Goal: Task Accomplishment & Management: Complete application form

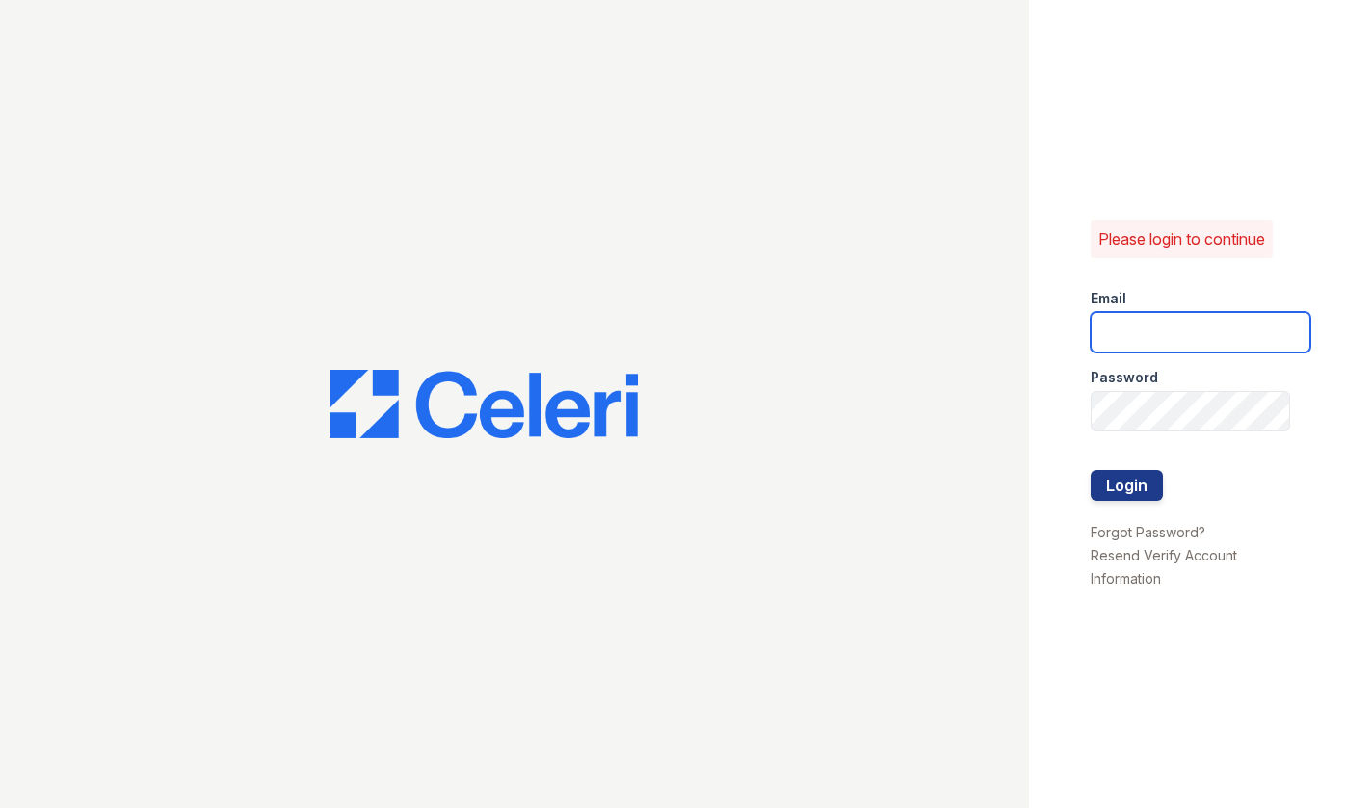
type input "[EMAIL_ADDRESS][DOMAIN_NAME]"
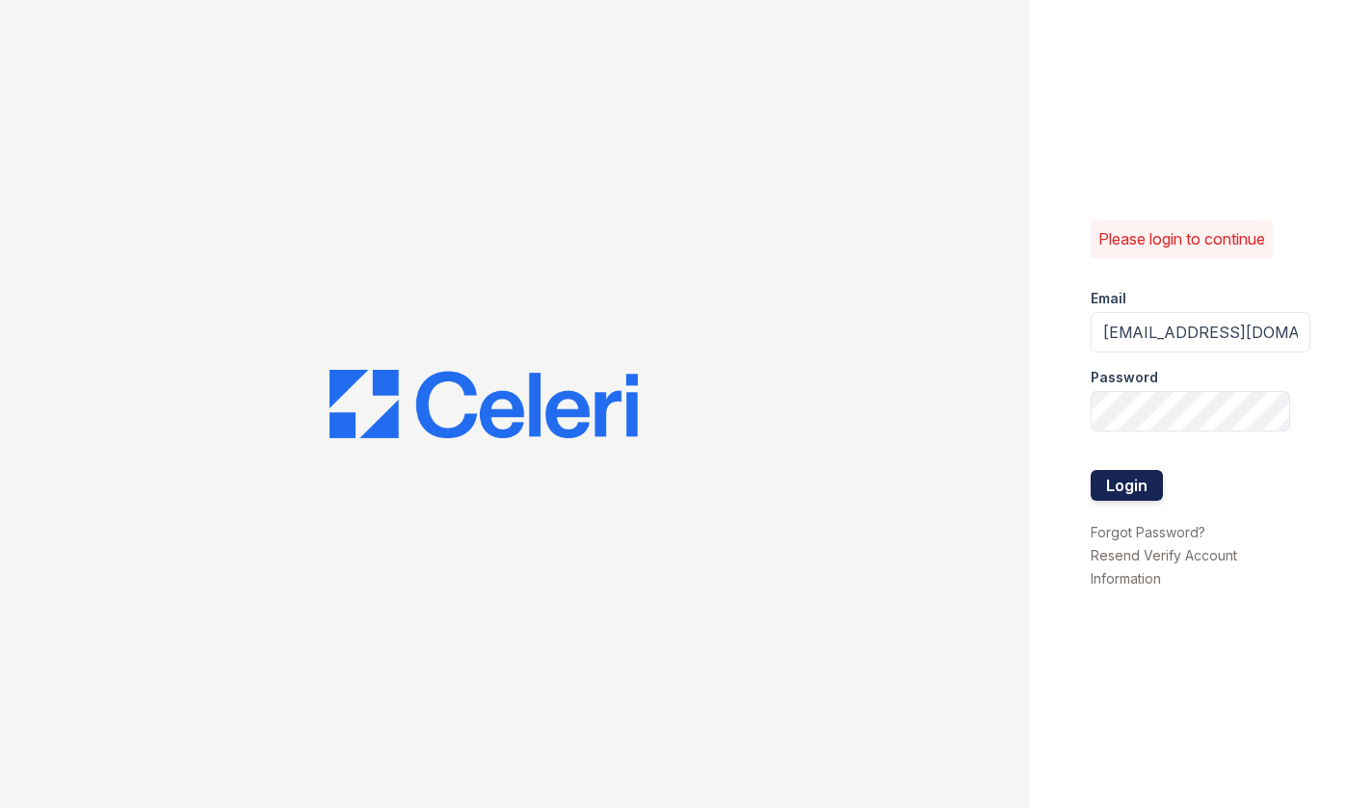
click at [1126, 484] on button "Login" at bounding box center [1127, 485] width 72 height 31
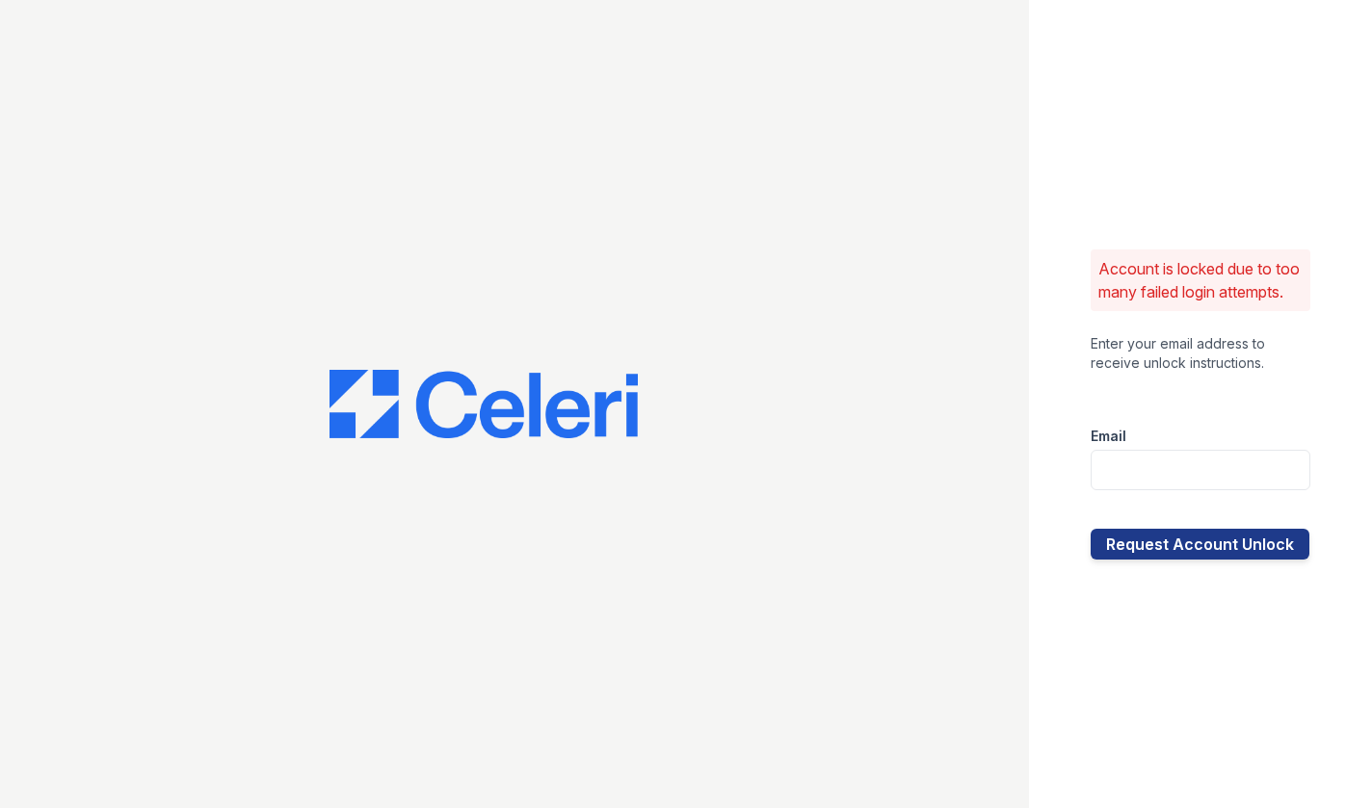
click at [1202, 395] on div at bounding box center [1201, 392] width 220 height 39
click at [1201, 482] on input "email" at bounding box center [1201, 470] width 220 height 40
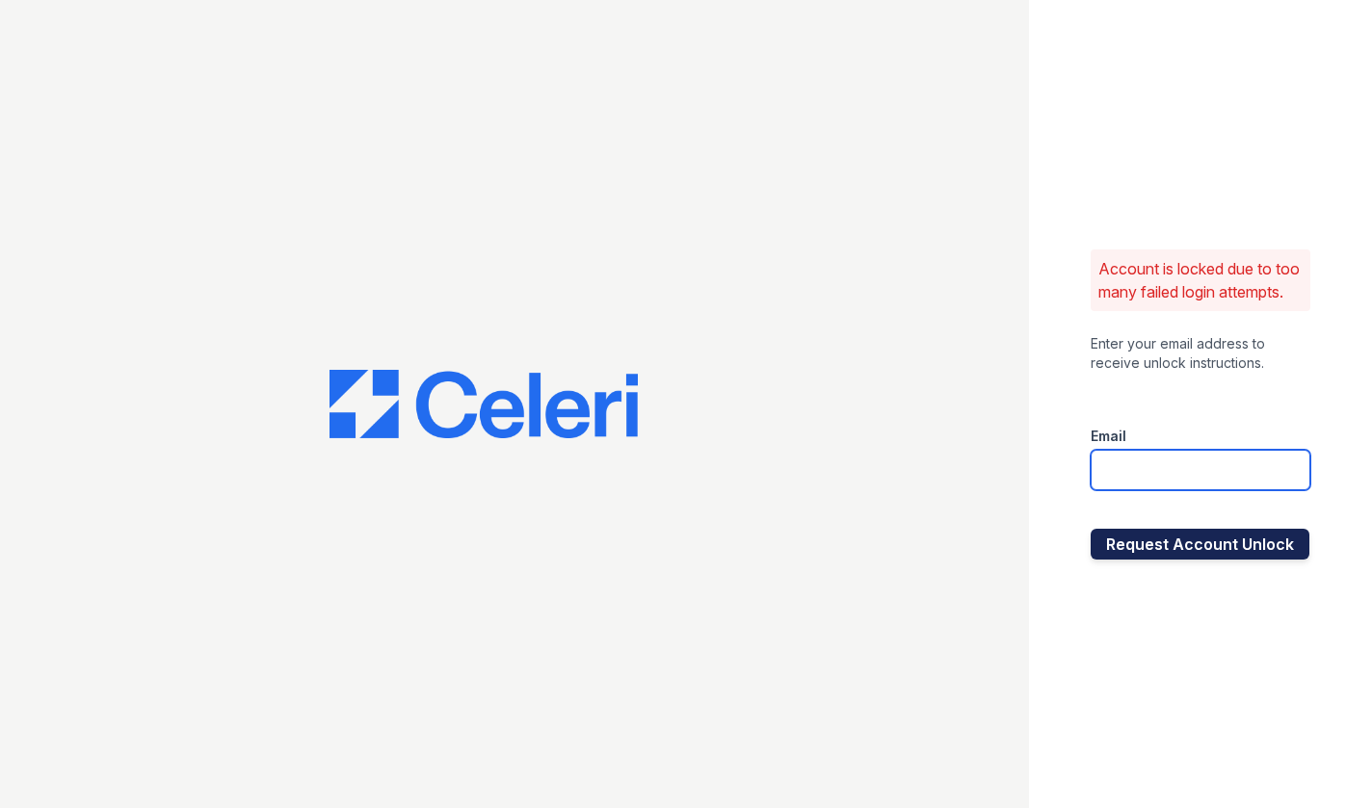
type input "[EMAIL_ADDRESS][DOMAIN_NAME]"
click at [1221, 551] on button "Request Account Unlock" at bounding box center [1200, 544] width 219 height 31
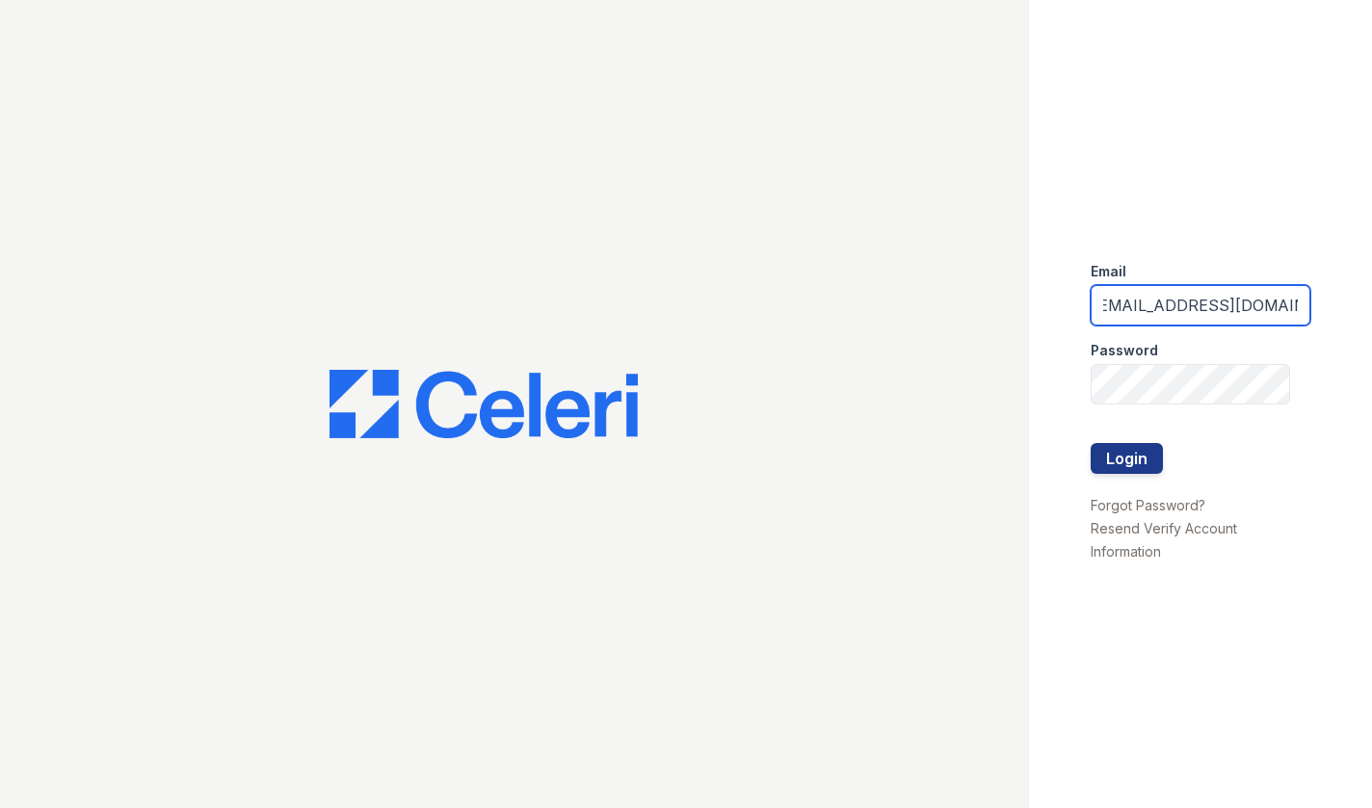
scroll to position [0, 23]
click at [1182, 306] on input "drosario@nmrsidential.com" at bounding box center [1201, 305] width 220 height 40
type input "[EMAIL_ADDRESS][DOMAIN_NAME]"
click at [1296, 206] on div "Email drosario@nmresidential.com Password Login Forgot Password? Resend Verify …" at bounding box center [1200, 404] width 343 height 808
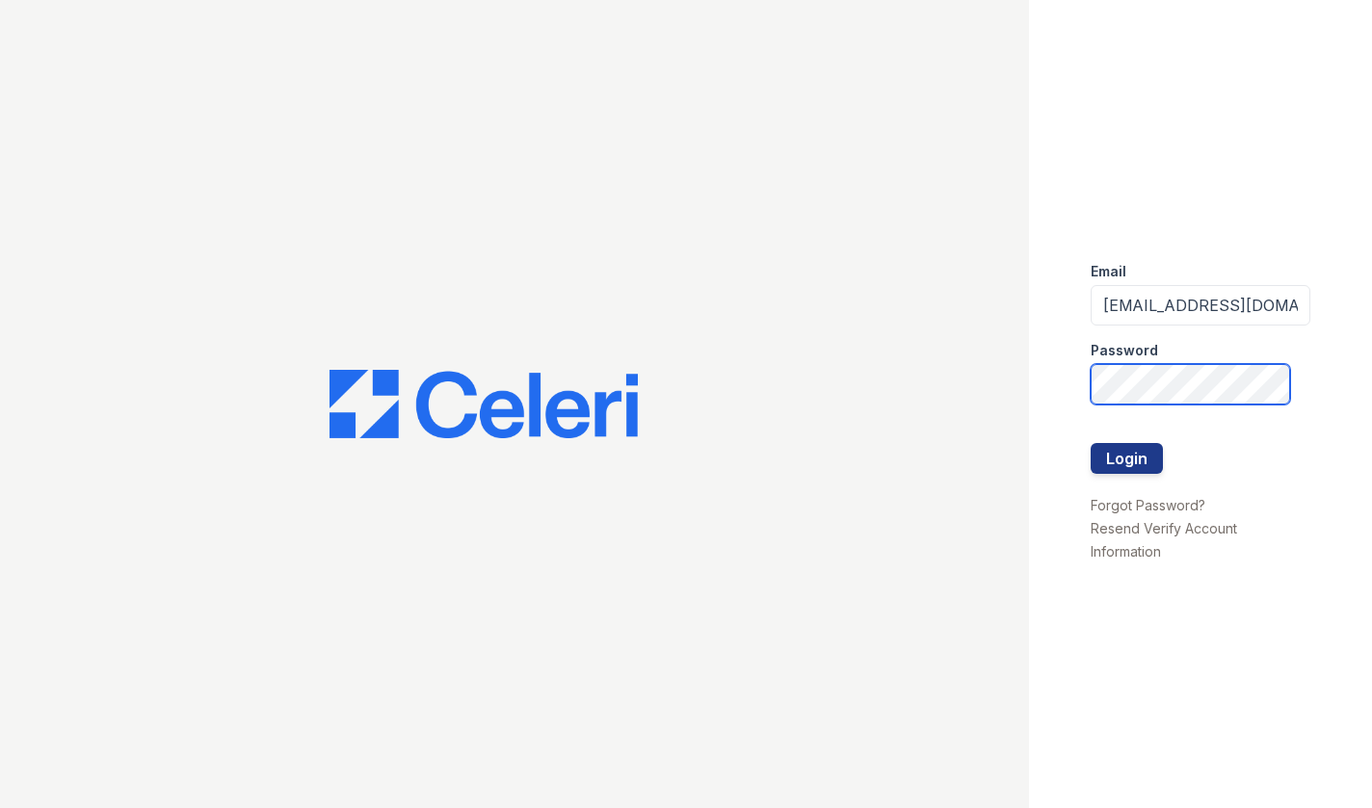
click at [1091, 443] on button "Login" at bounding box center [1127, 458] width 72 height 31
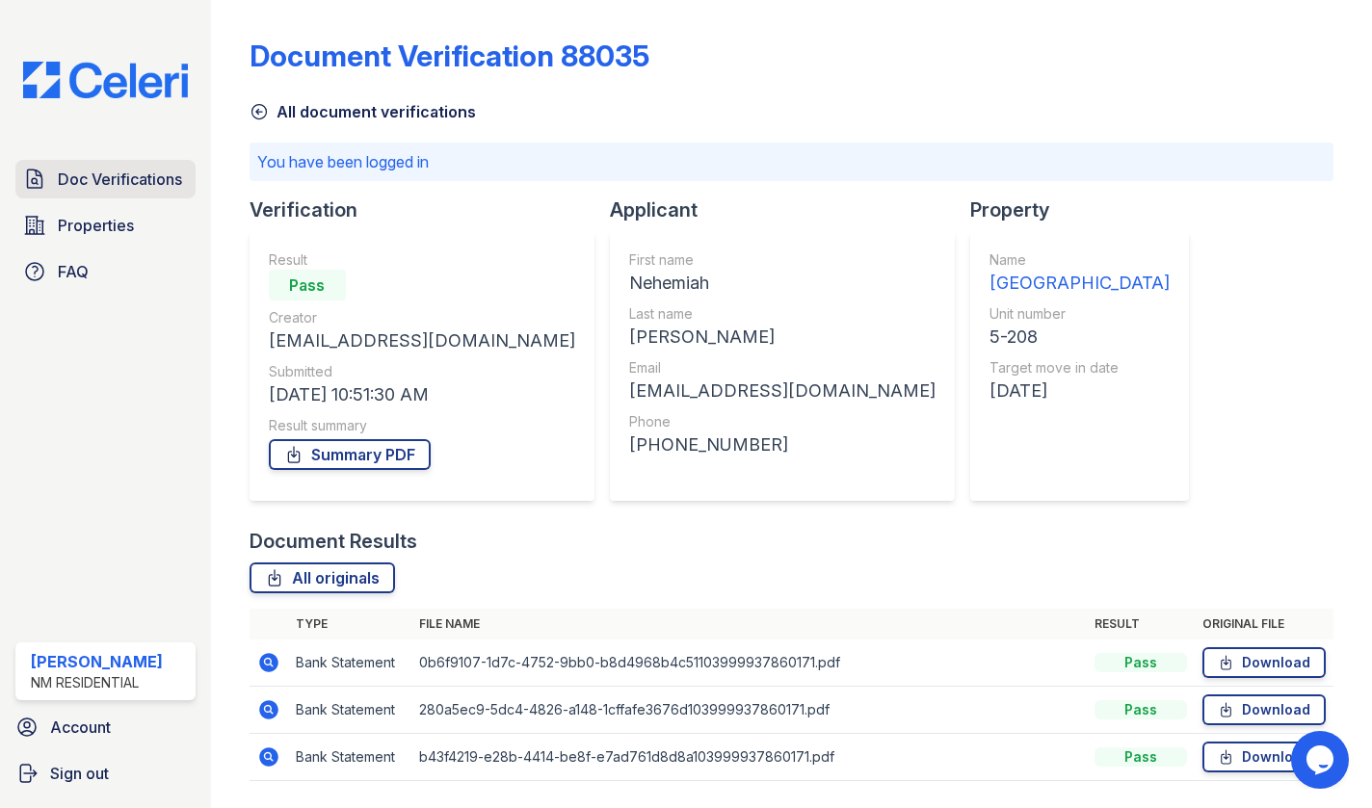
click at [144, 180] on span "Doc Verifications" at bounding box center [120, 179] width 124 height 23
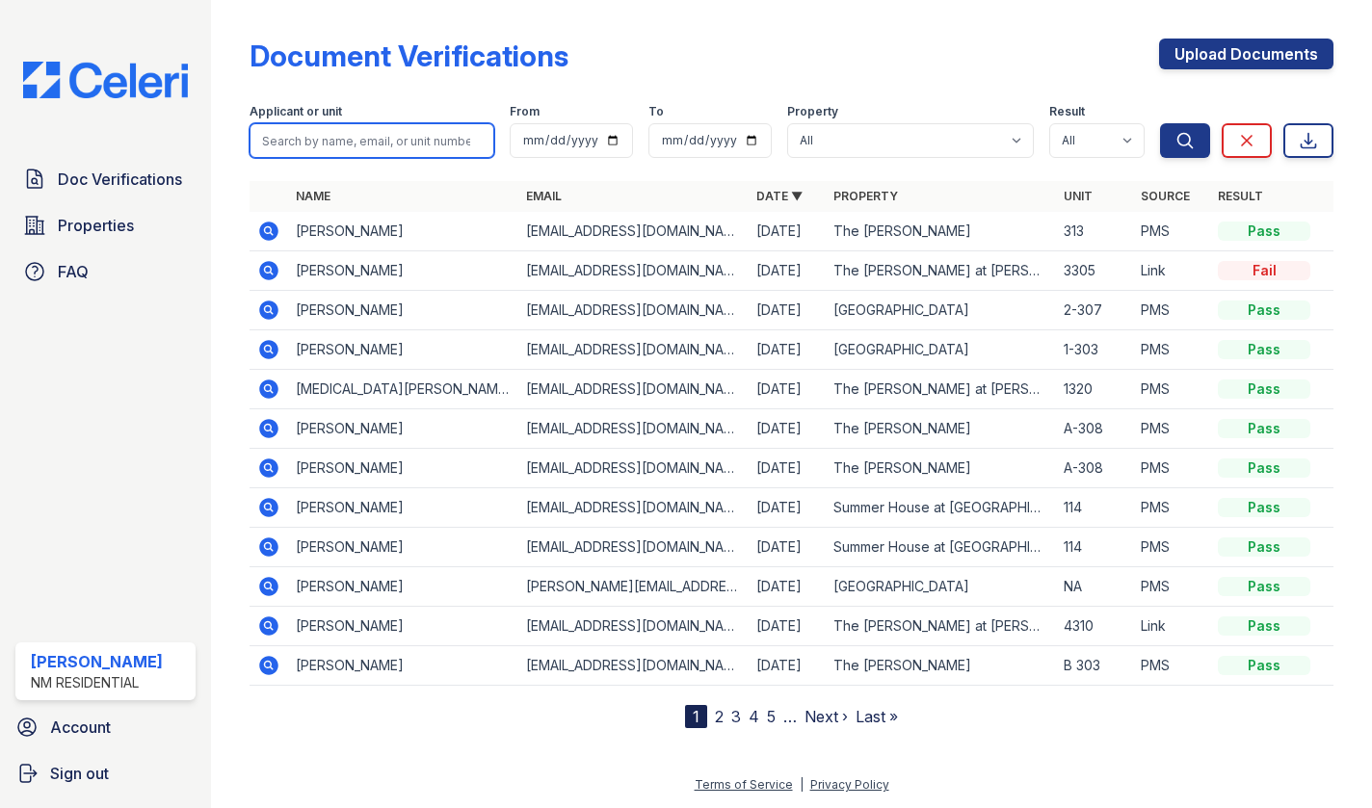
click at [356, 139] on input "search" at bounding box center [372, 140] width 245 height 35
type input "kathleen"
click at [1160, 123] on button "Search" at bounding box center [1185, 140] width 50 height 35
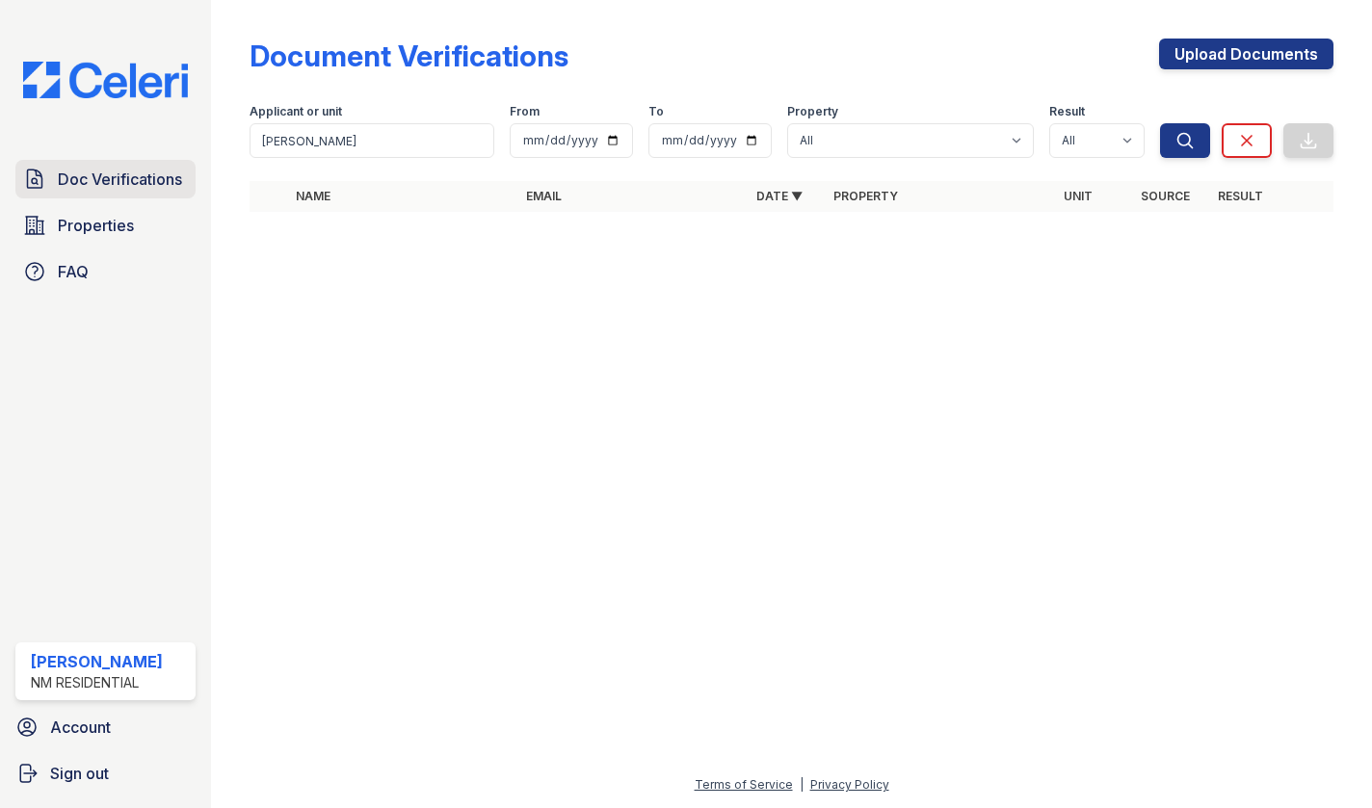
click at [137, 171] on span "Doc Verifications" at bounding box center [120, 179] width 124 height 23
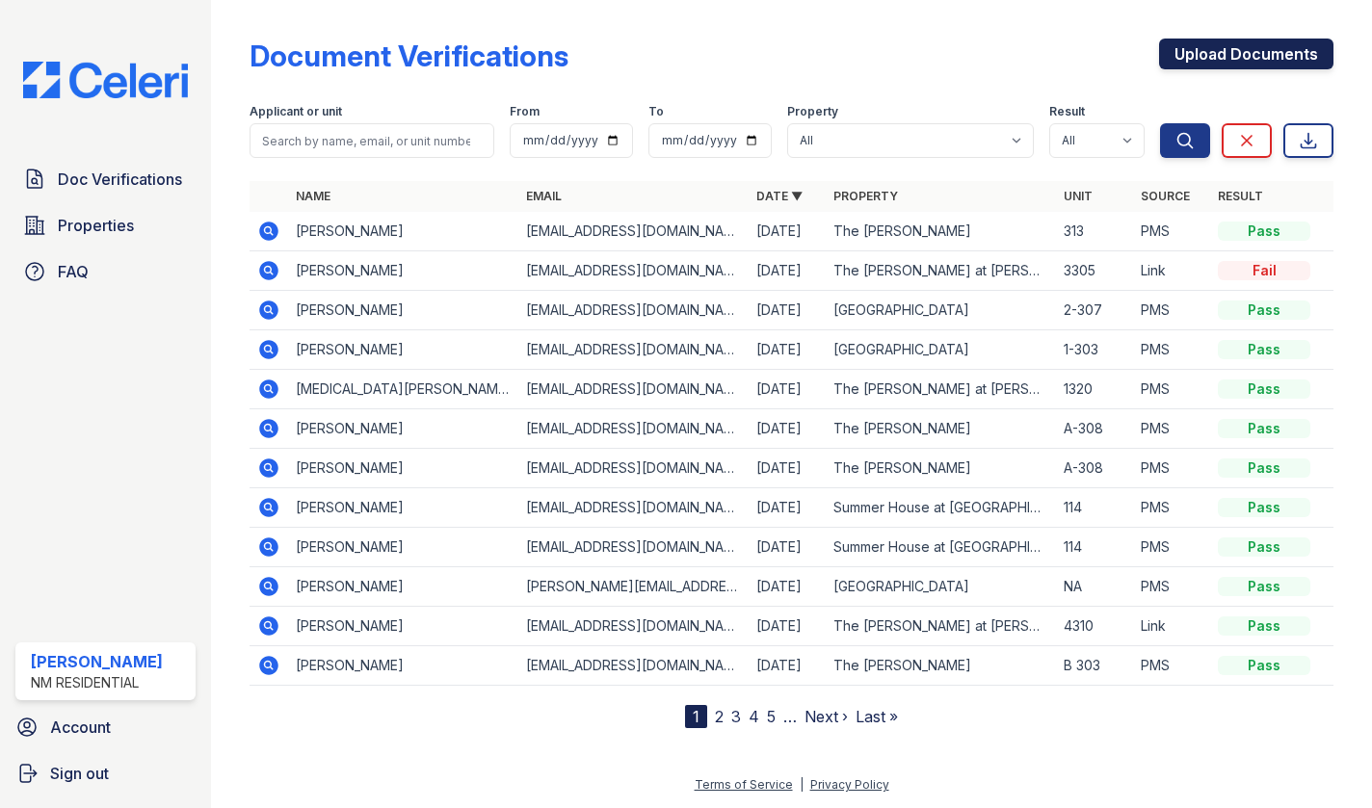
click at [1217, 50] on link "Upload Documents" at bounding box center [1246, 54] width 174 height 31
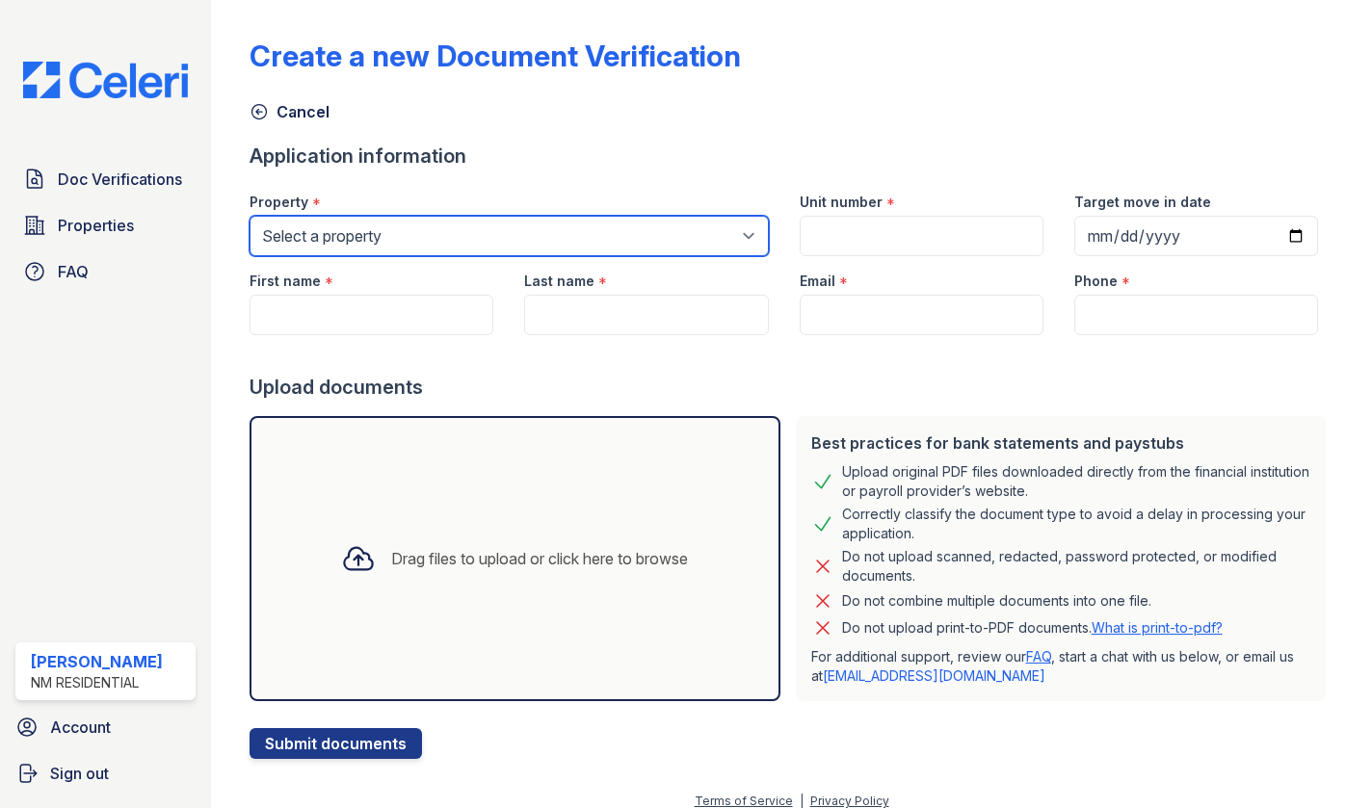
click at [497, 223] on select "Select a property Aston Park Marden Ridge Apartments Serenity at Lake Wales Sum…" at bounding box center [509, 236] width 519 height 40
select select "507"
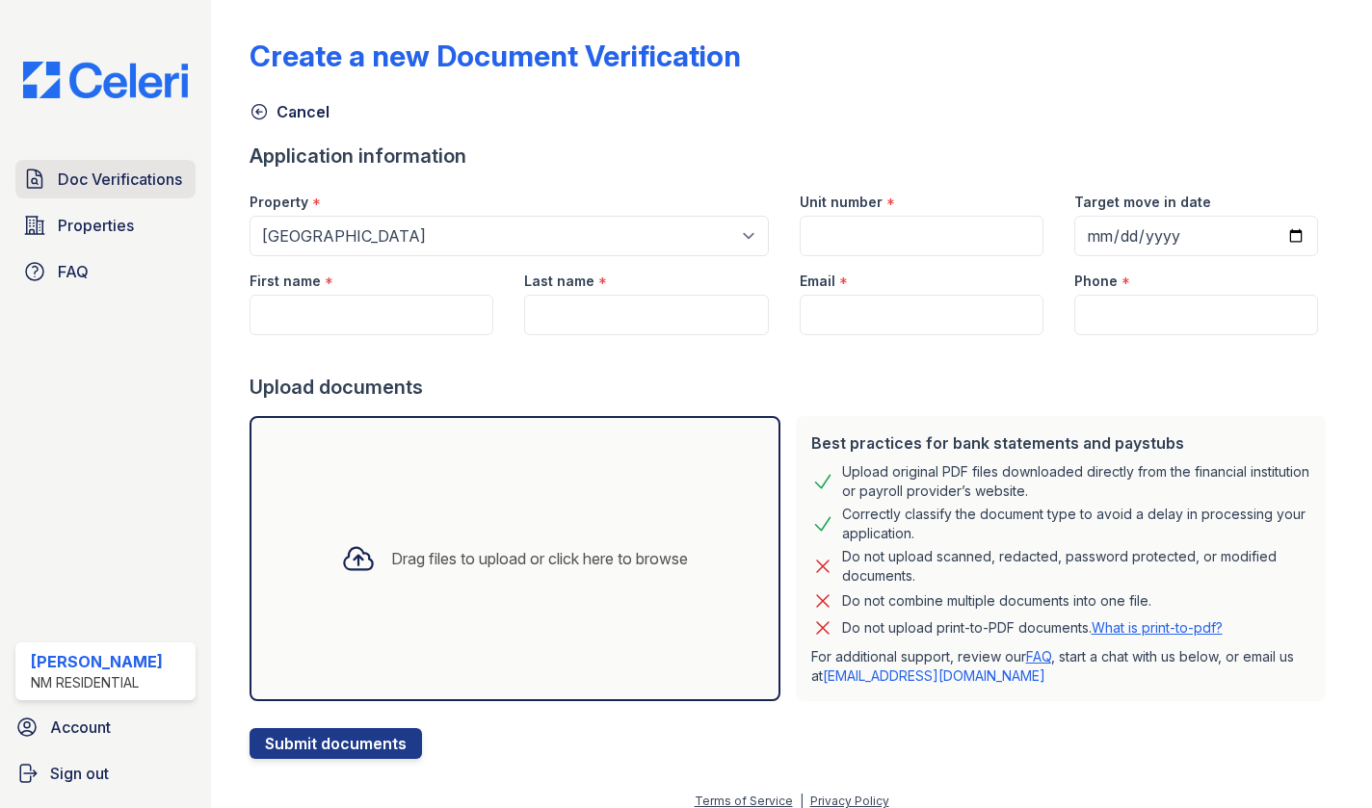
click at [131, 172] on span "Doc Verifications" at bounding box center [120, 179] width 124 height 23
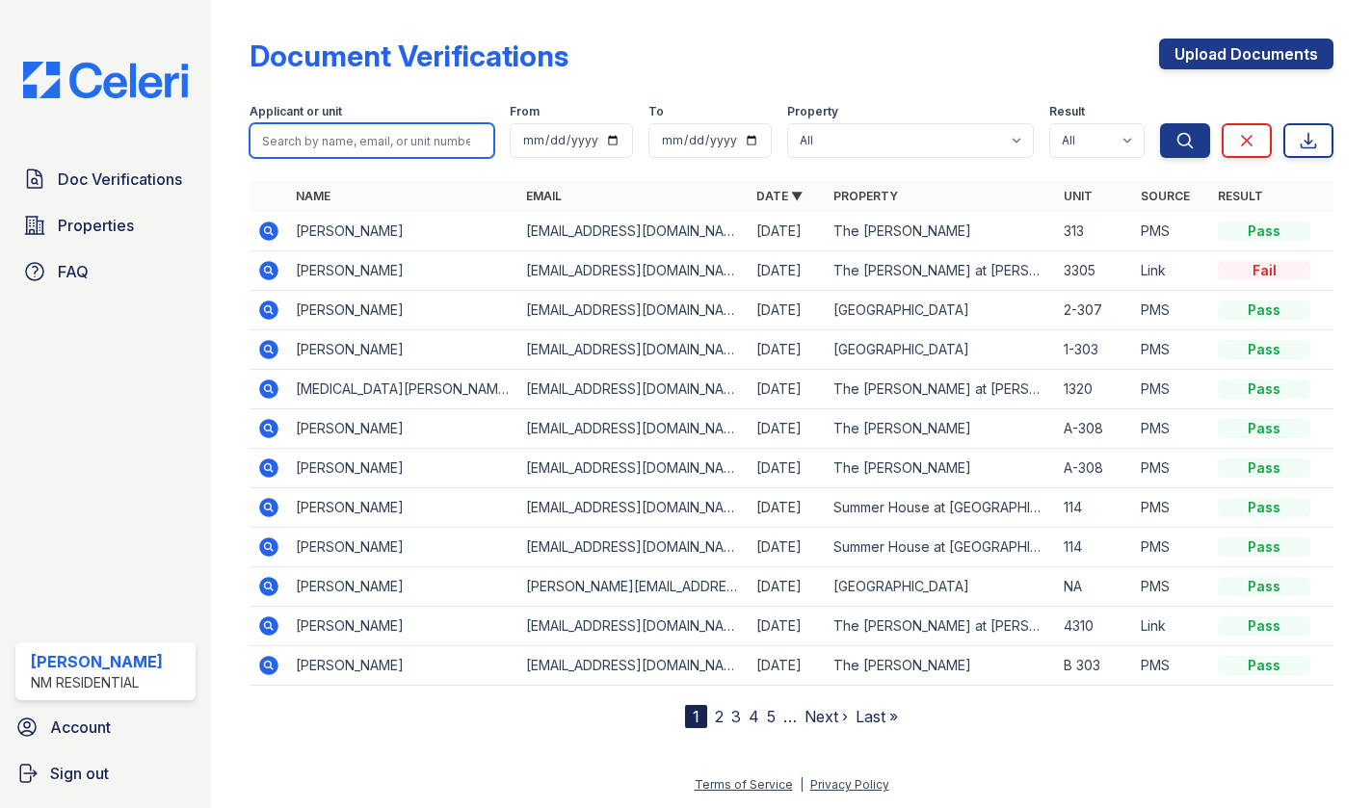
click at [405, 142] on input "search" at bounding box center [372, 140] width 245 height 35
type input "michelle"
click at [1160, 123] on button "Search" at bounding box center [1185, 140] width 50 height 35
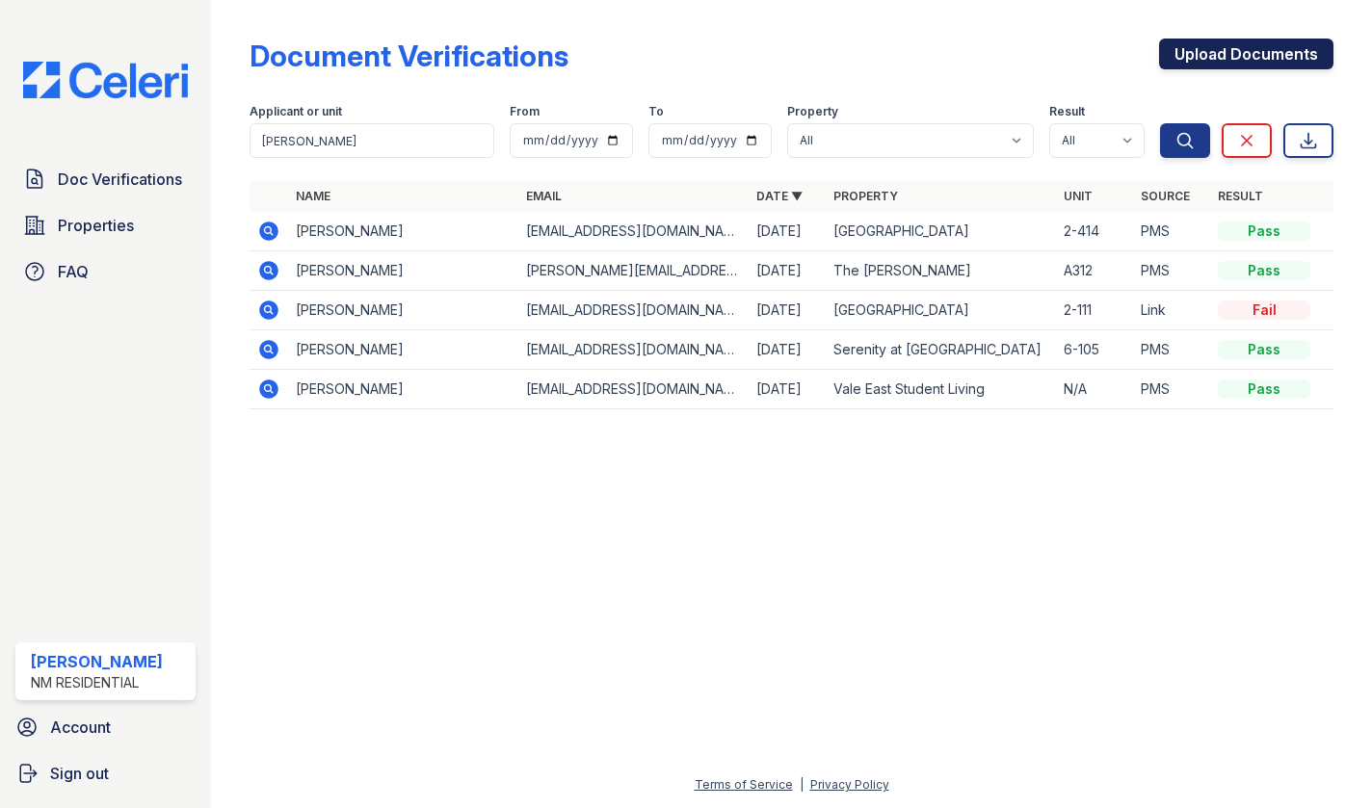
click at [1194, 61] on link "Upload Documents" at bounding box center [1246, 54] width 174 height 31
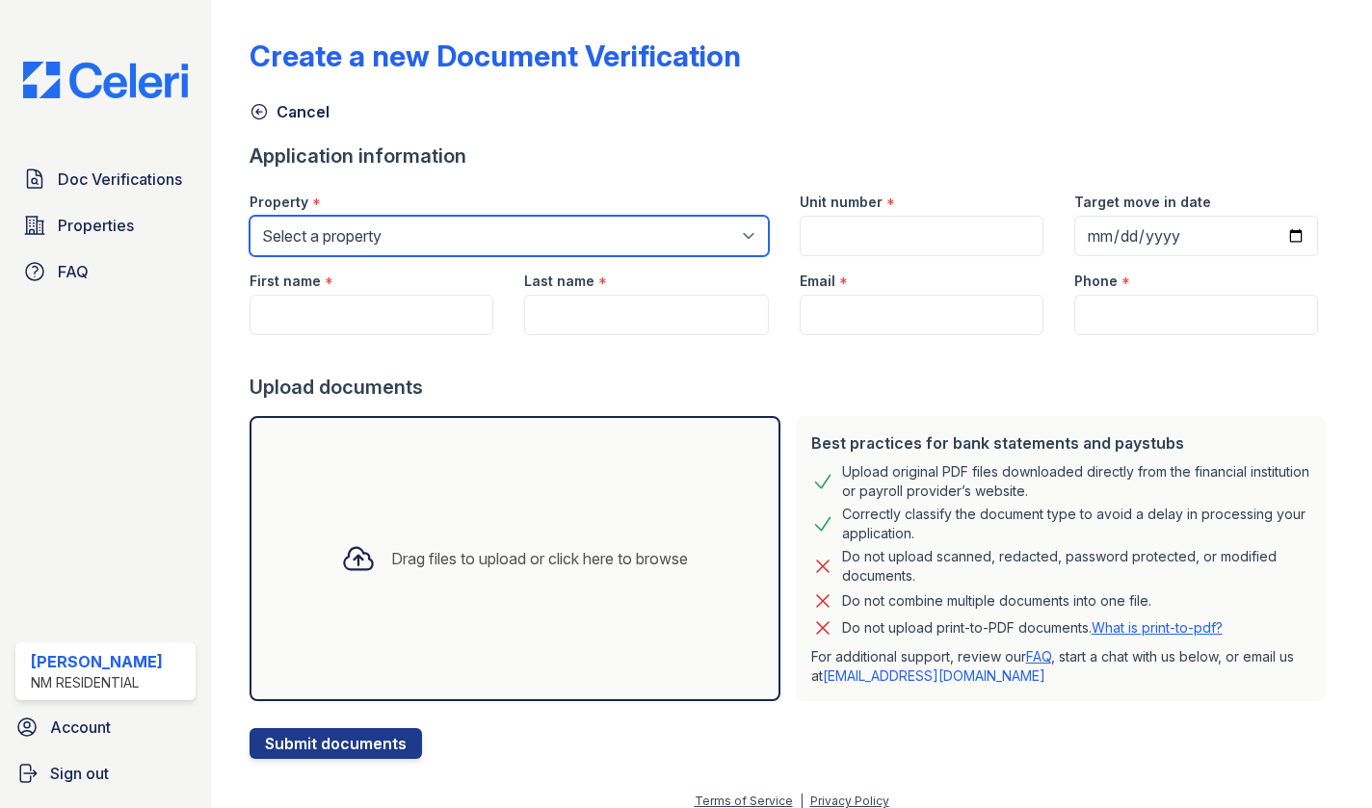
click at [454, 237] on select "Select a property Aston Park Marden Ridge Apartments Serenity at Lake Wales Sum…" at bounding box center [509, 236] width 519 height 40
select select "507"
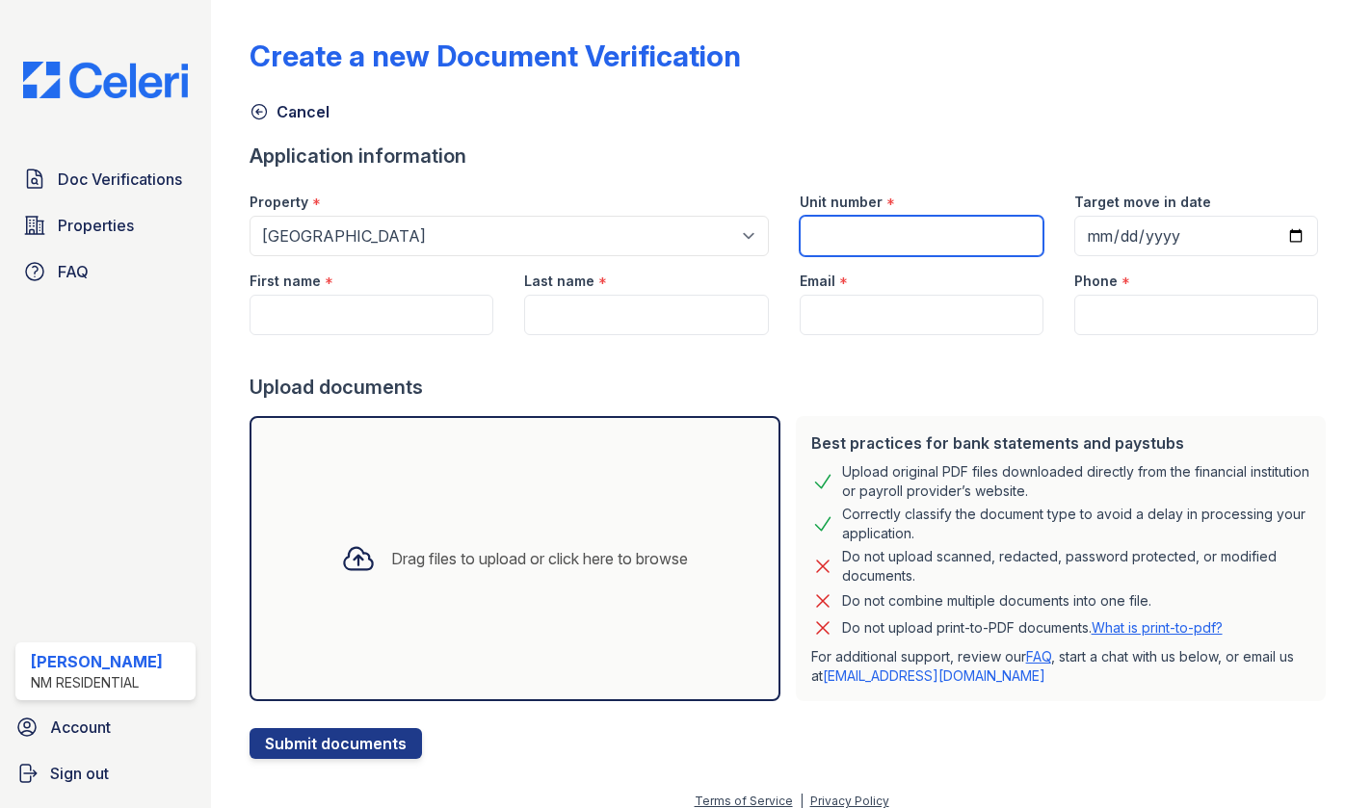
click at [867, 234] on input "Unit number" at bounding box center [922, 236] width 244 height 40
type input "6210"
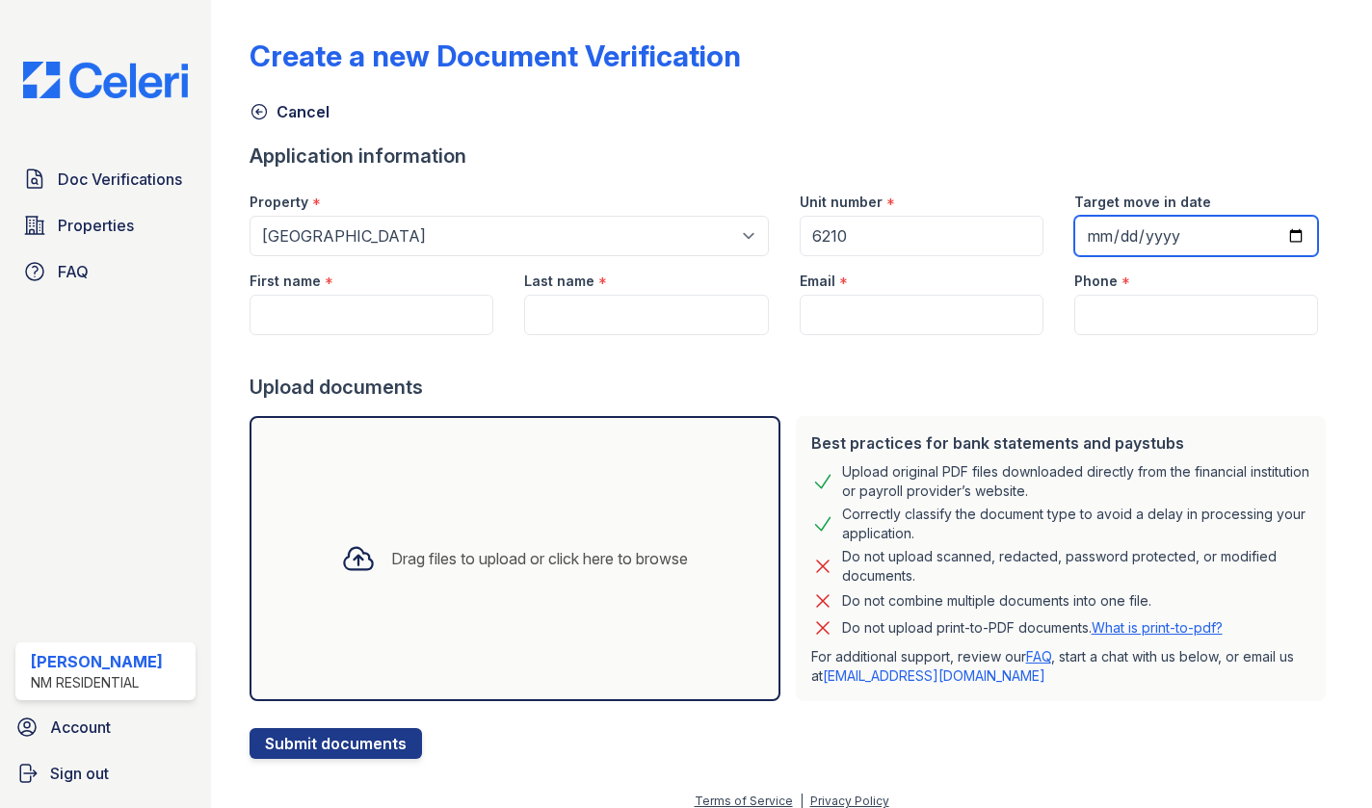
click at [1300, 231] on input "Target move in date" at bounding box center [1196, 236] width 244 height 40
type input "2025-08-30"
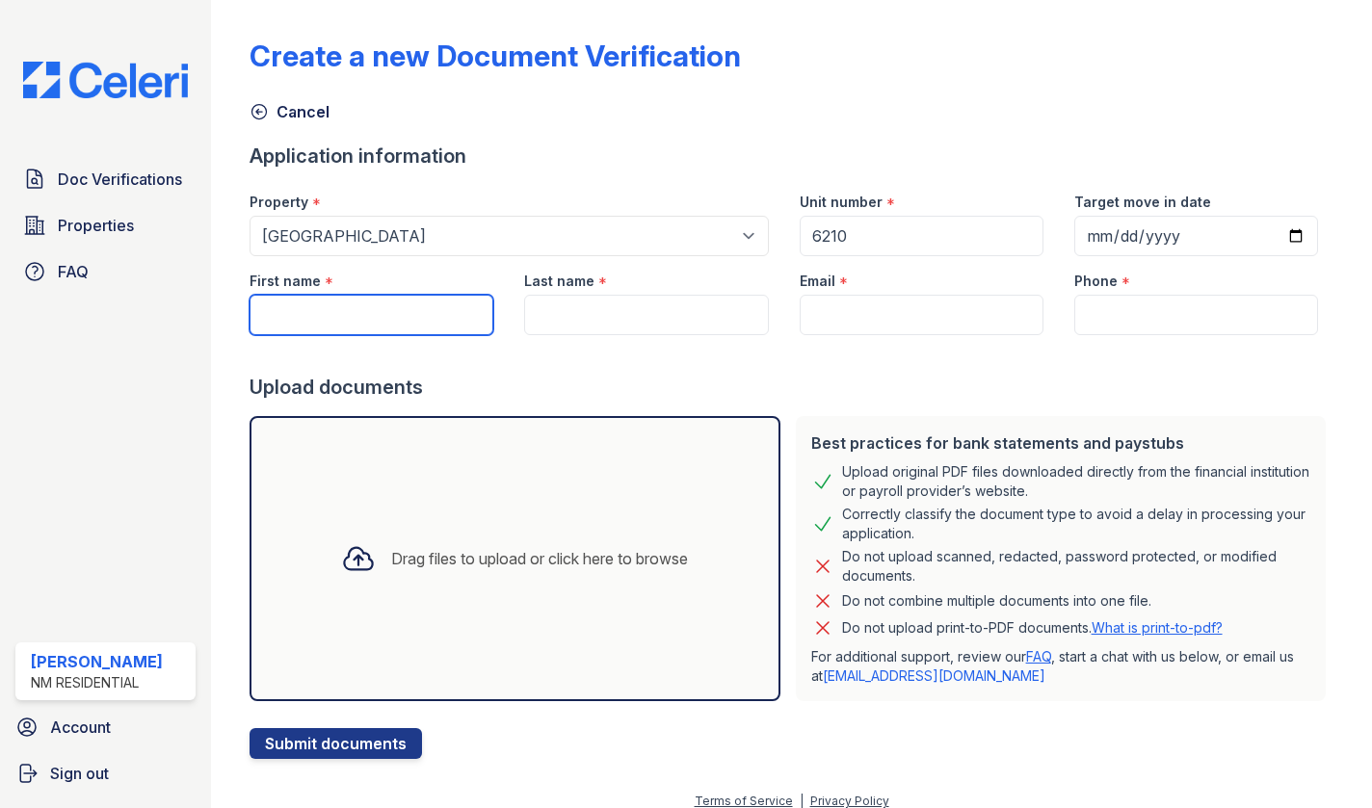
click at [345, 326] on input "First name" at bounding box center [372, 315] width 244 height 40
type input "[PERSON_NAME]"
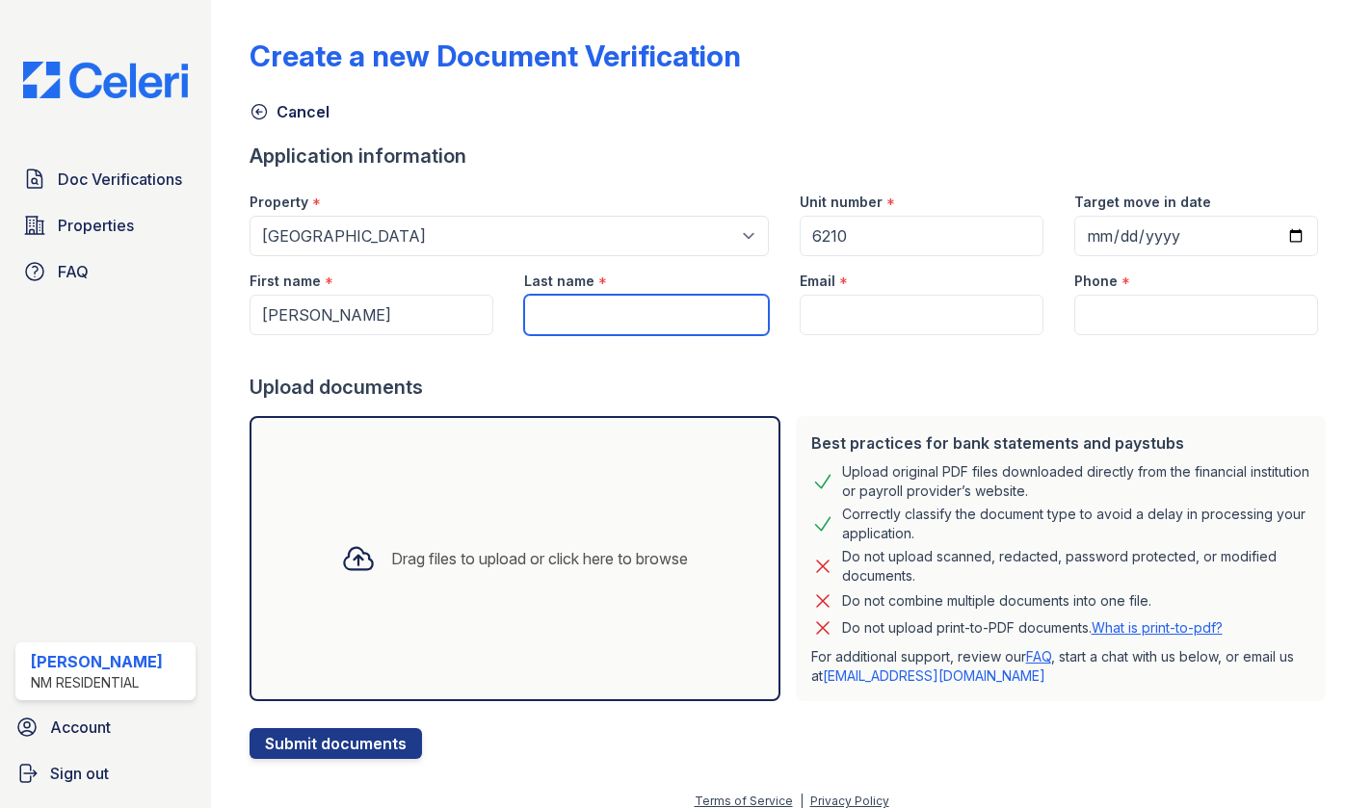
click at [594, 331] on input "Last name" at bounding box center [646, 315] width 244 height 40
type input "[PERSON_NAME]"
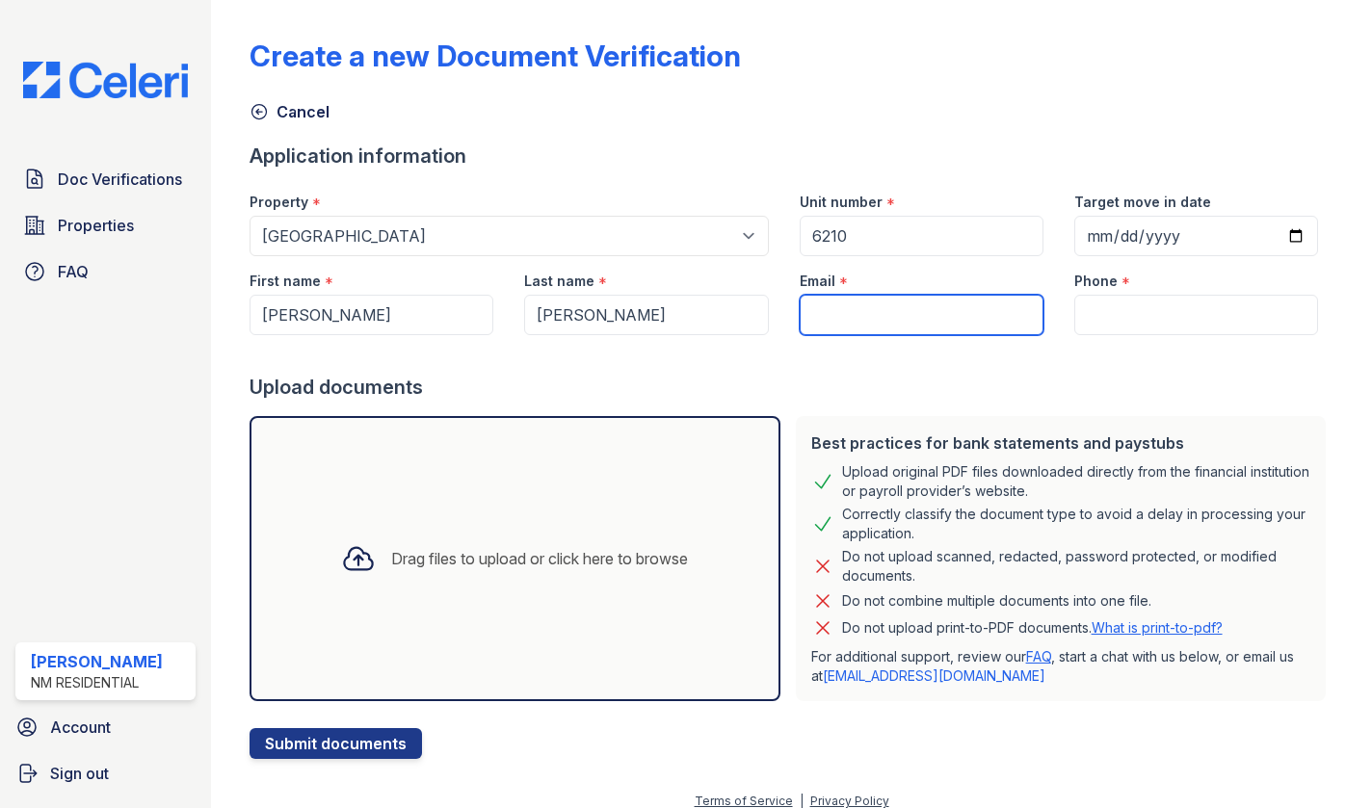
click at [923, 318] on input "Email" at bounding box center [922, 315] width 244 height 40
click at [883, 307] on input "Email" at bounding box center [922, 315] width 244 height 40
paste input "[EMAIL_ADDRESS][DOMAIN_NAME]"
type input "[EMAIL_ADDRESS][DOMAIN_NAME]"
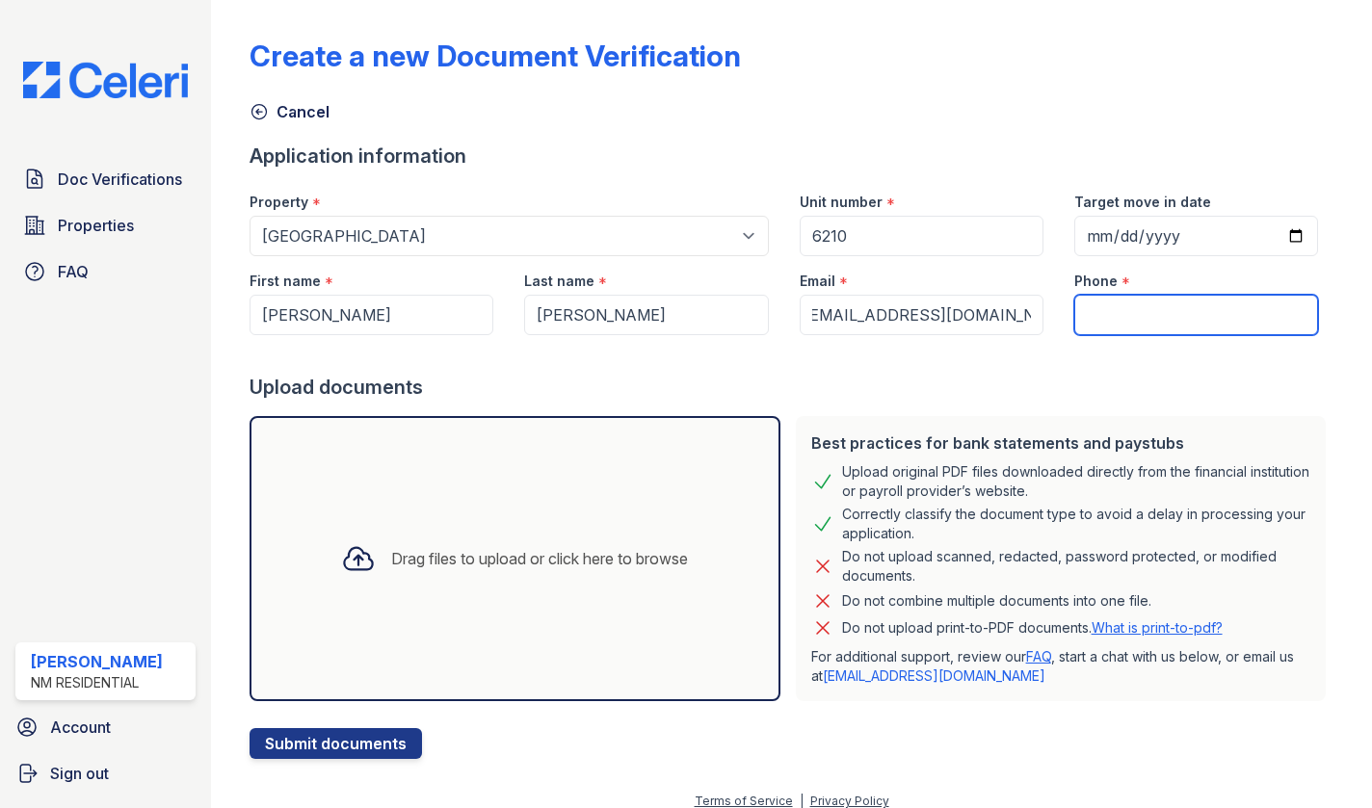
scroll to position [0, 0]
click at [1162, 301] on input "Phone" at bounding box center [1196, 315] width 244 height 40
paste input "(315) 542-8694"
type input "(315) 542-8694"
click at [1140, 367] on div at bounding box center [792, 354] width 1084 height 39
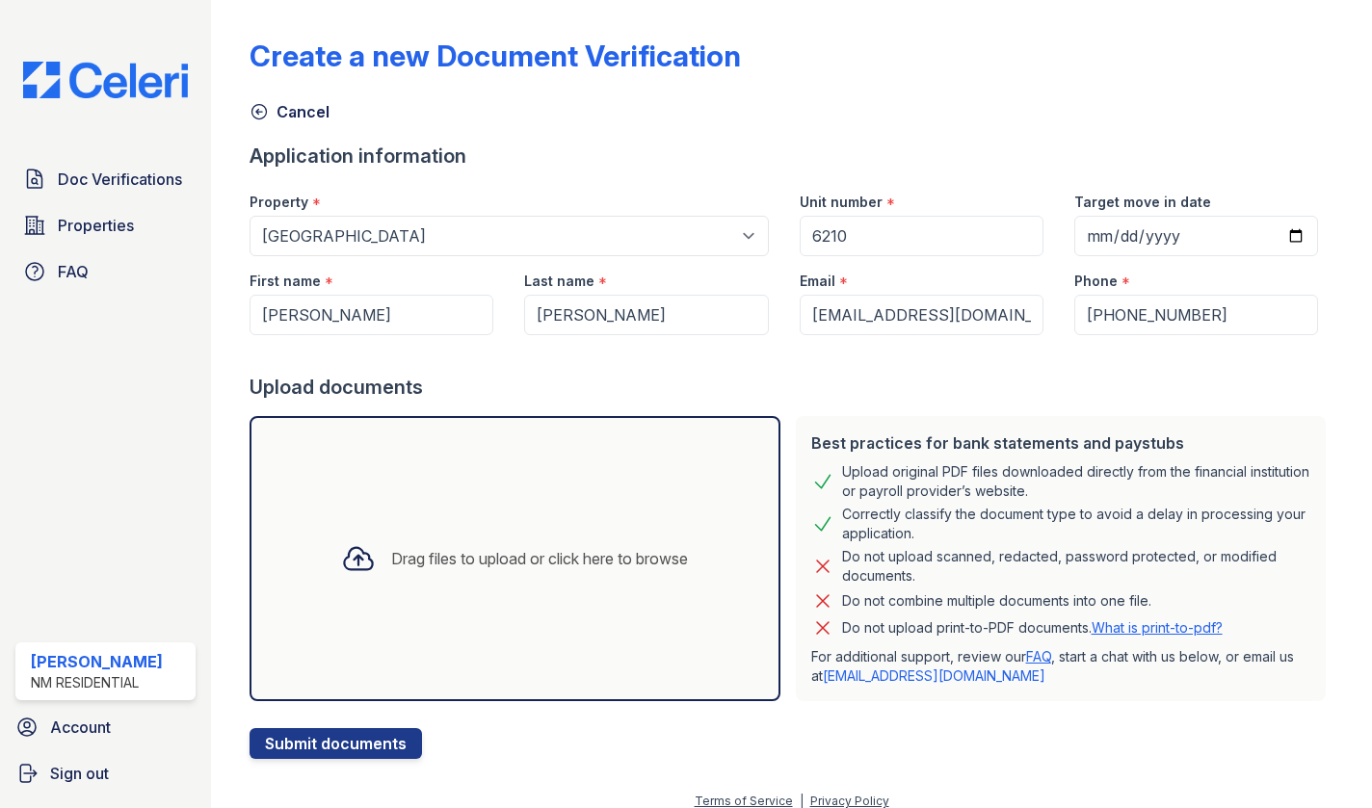
click at [488, 538] on div "Drag files to upload or click here to browse" at bounding box center [515, 559] width 378 height 66
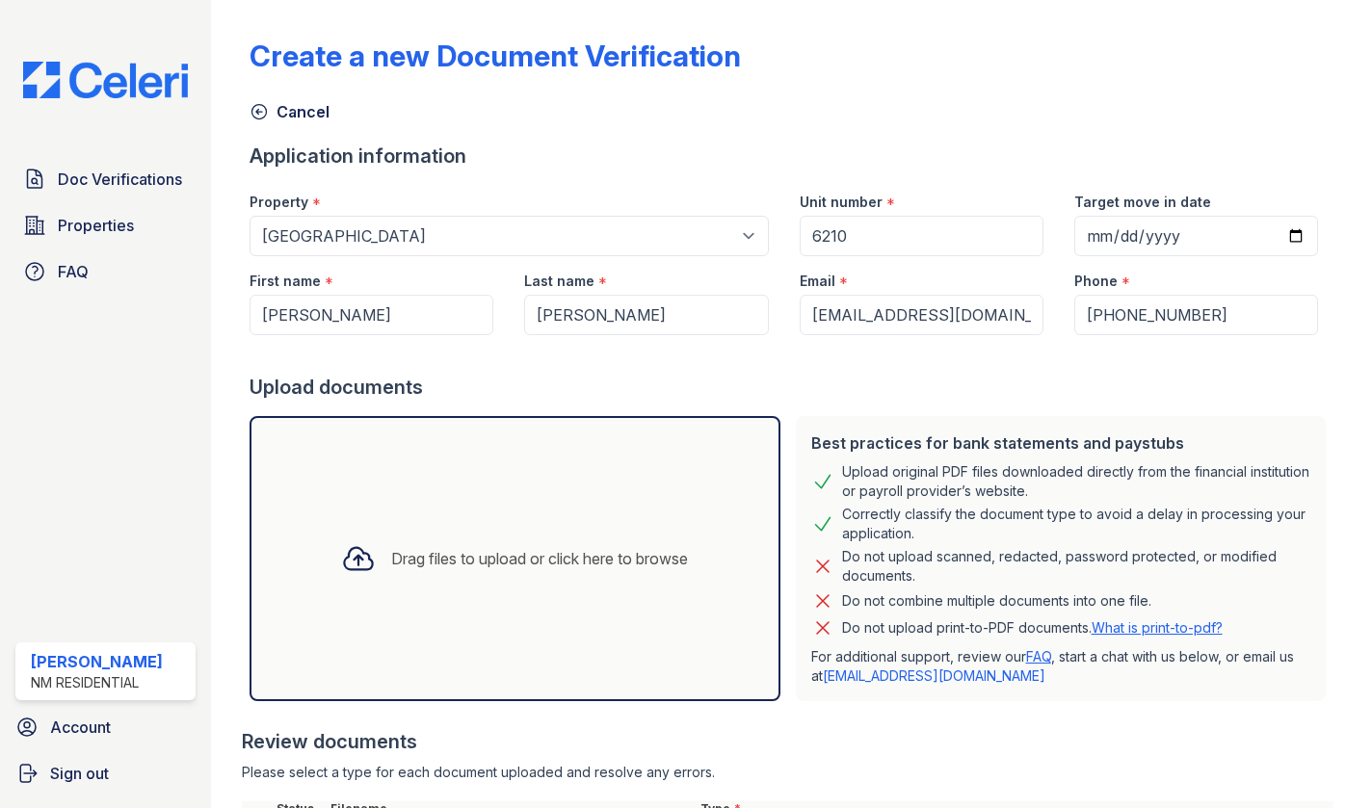
click at [491, 536] on div "Drag files to upload or click here to browse" at bounding box center [515, 559] width 378 height 66
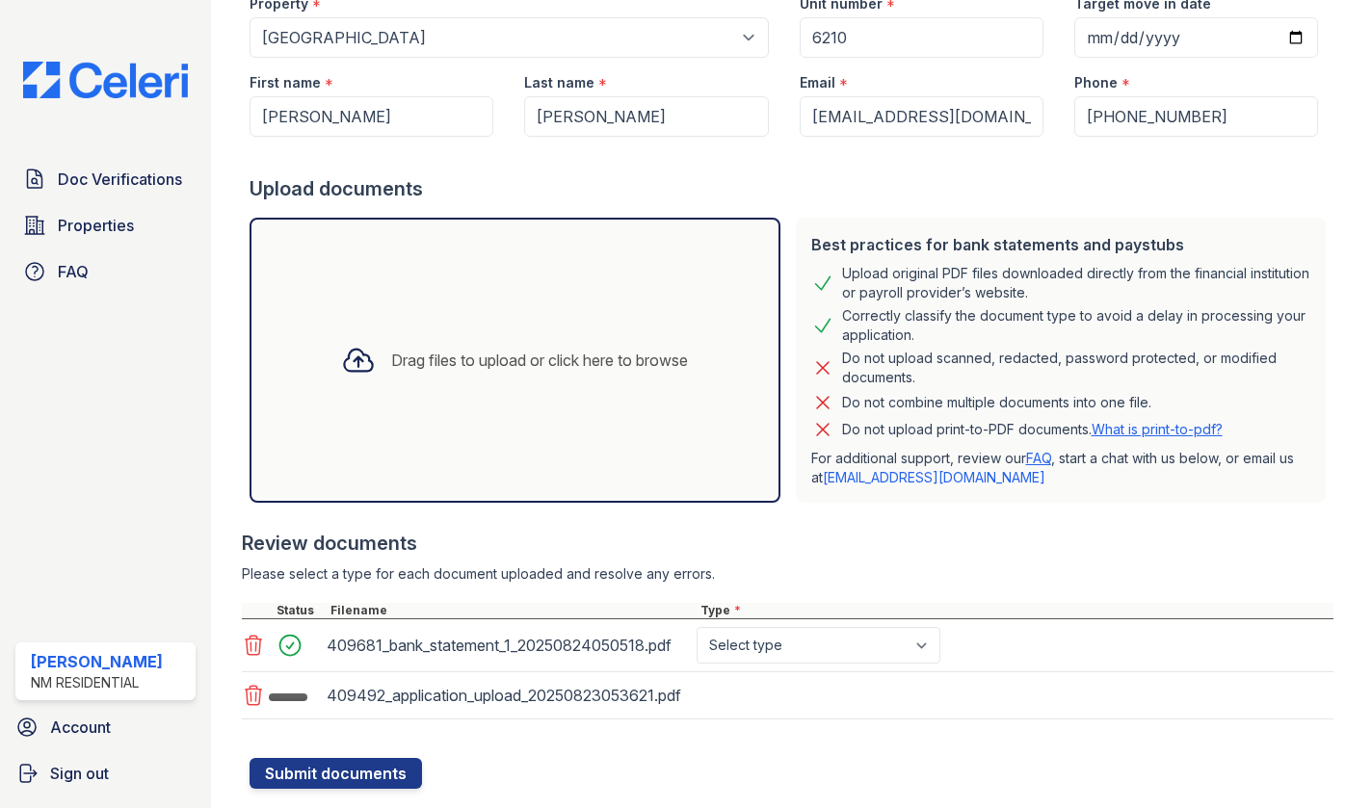
scroll to position [250, 0]
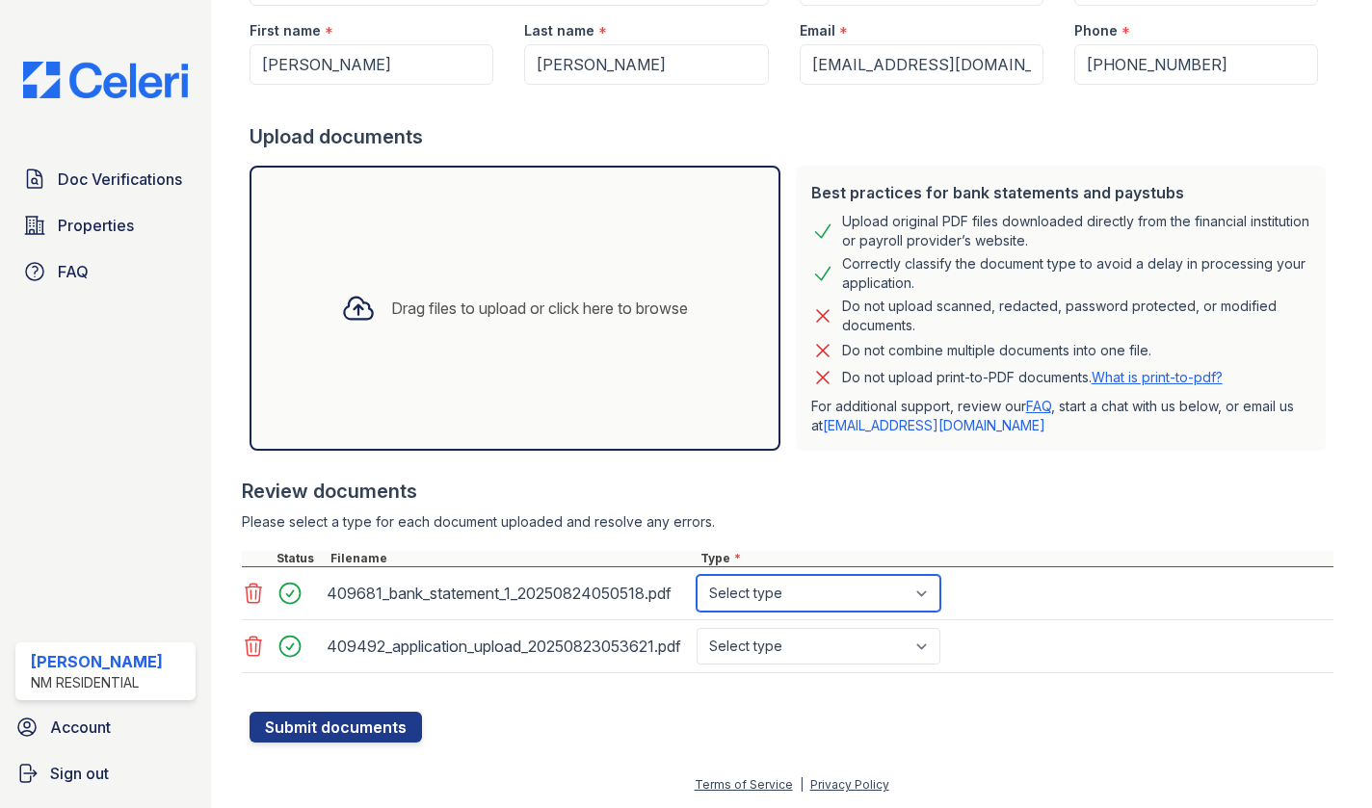
click at [817, 595] on select "Select type Paystub Bank Statement Offer Letter Tax Documents Benefit Award Let…" at bounding box center [819, 593] width 244 height 37
select select "bank_statement"
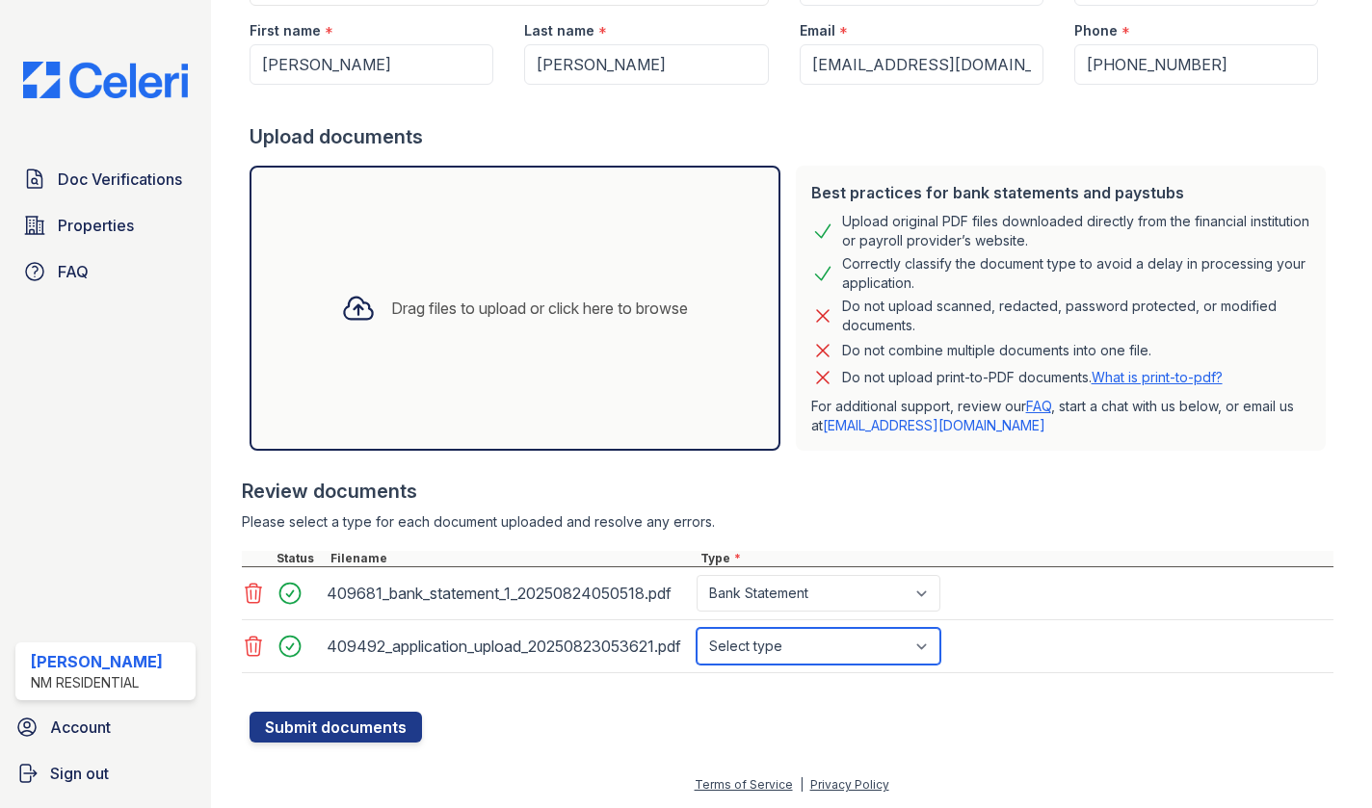
click at [774, 643] on select "Select type Paystub Bank Statement Offer Letter Tax Documents Benefit Award Let…" at bounding box center [819, 646] width 244 height 37
select select "benefit_award_letter"
click at [623, 698] on div at bounding box center [792, 702] width 1084 height 19
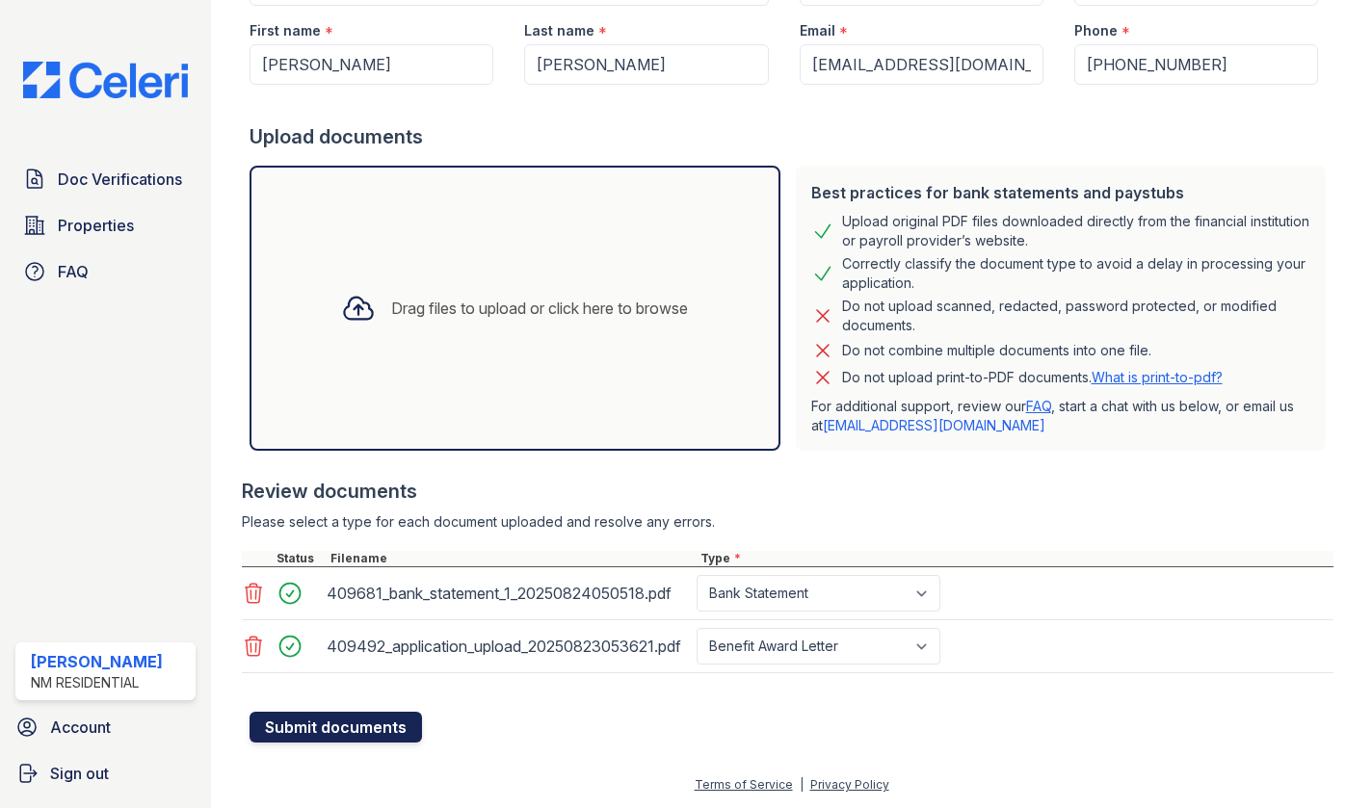
click at [335, 723] on button "Submit documents" at bounding box center [336, 727] width 172 height 31
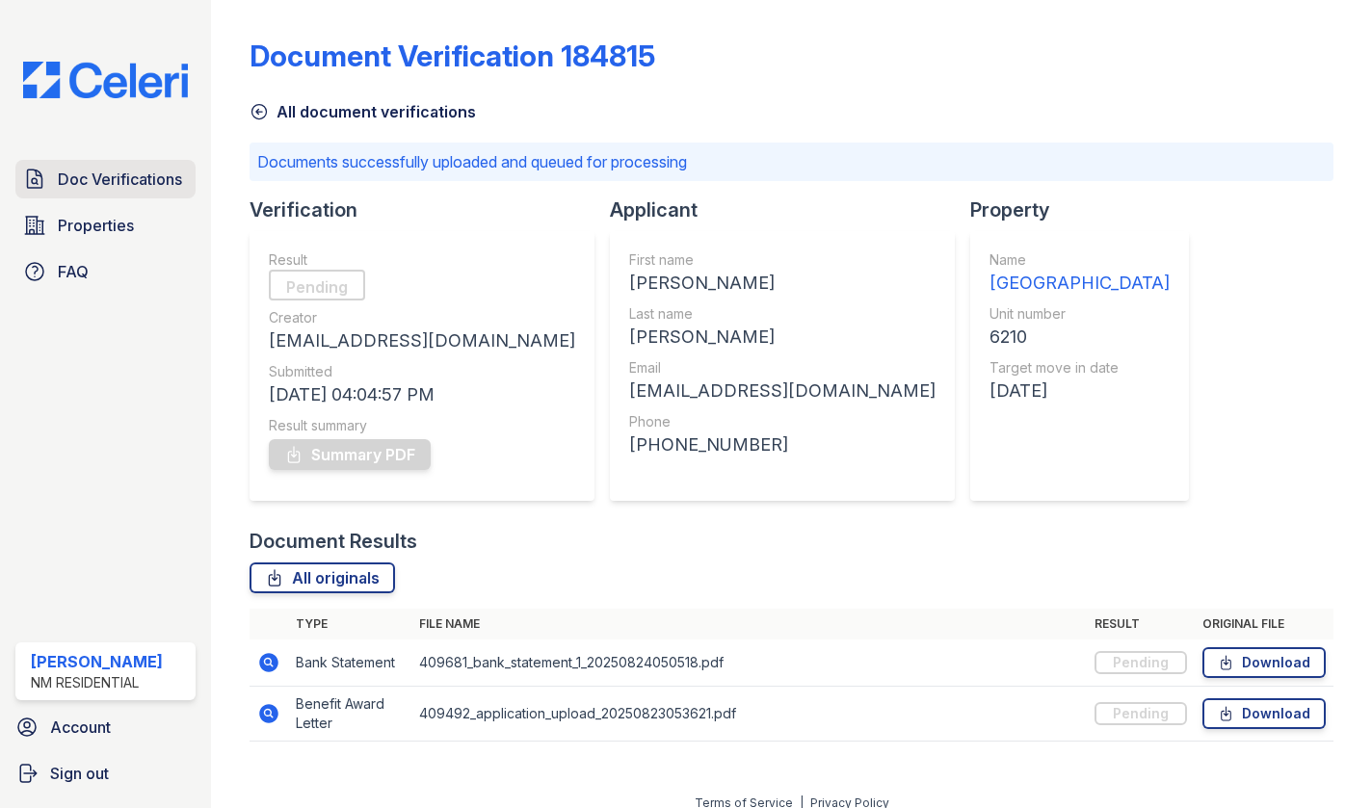
click at [92, 171] on span "Doc Verifications" at bounding box center [120, 179] width 124 height 23
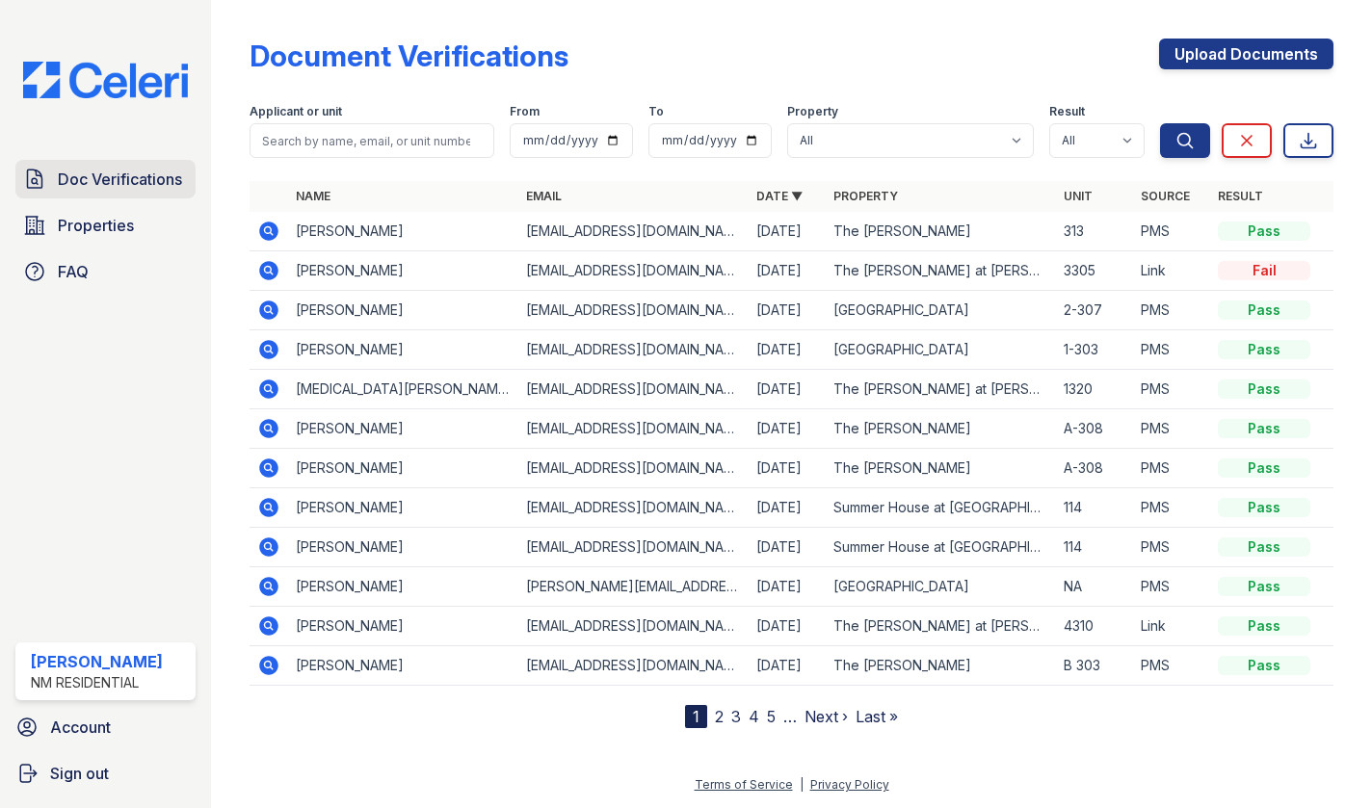
click at [117, 165] on link "Doc Verifications" at bounding box center [105, 179] width 180 height 39
click at [60, 177] on span "Doc Verifications" at bounding box center [120, 179] width 124 height 23
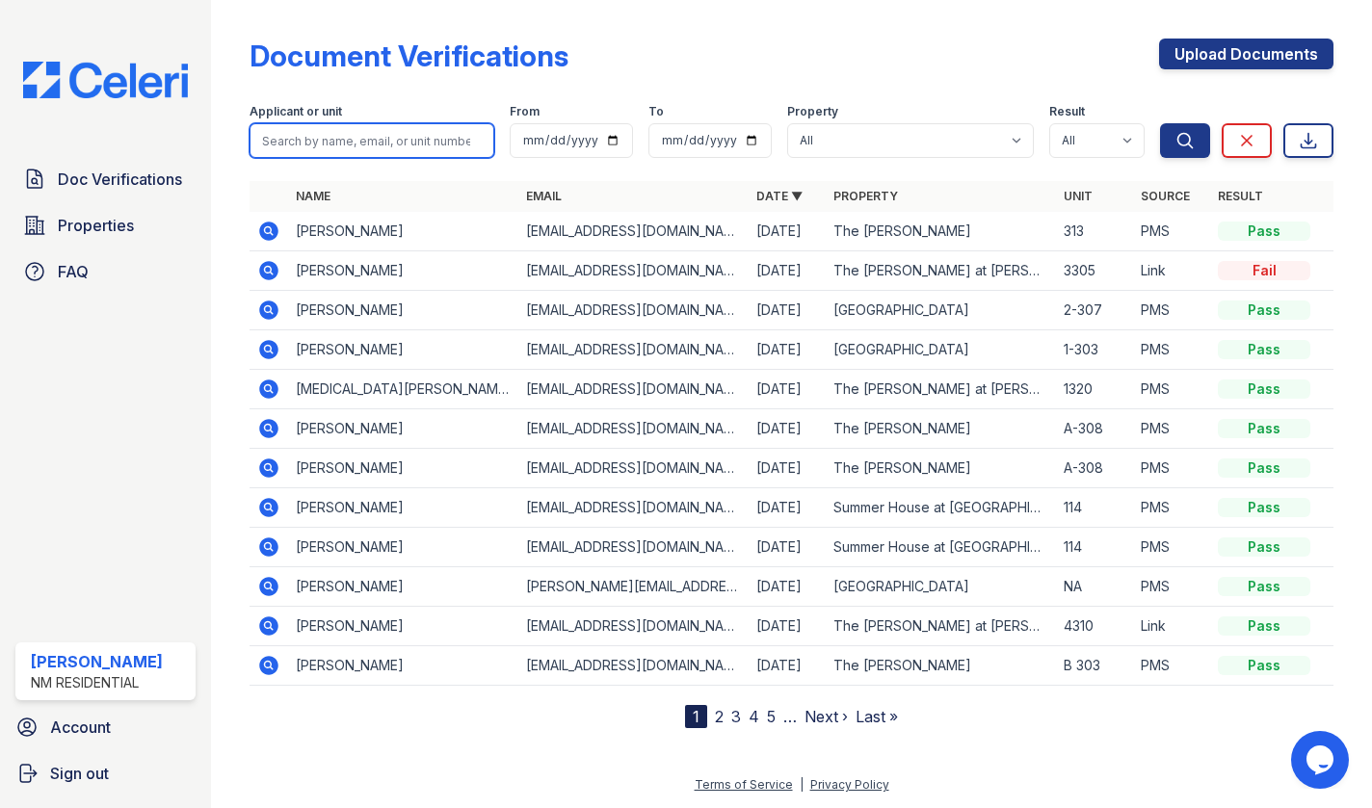
click at [337, 152] on input "search" at bounding box center [372, 140] width 245 height 35
type input "kathl"
click at [1160, 123] on button "Search" at bounding box center [1185, 140] width 50 height 35
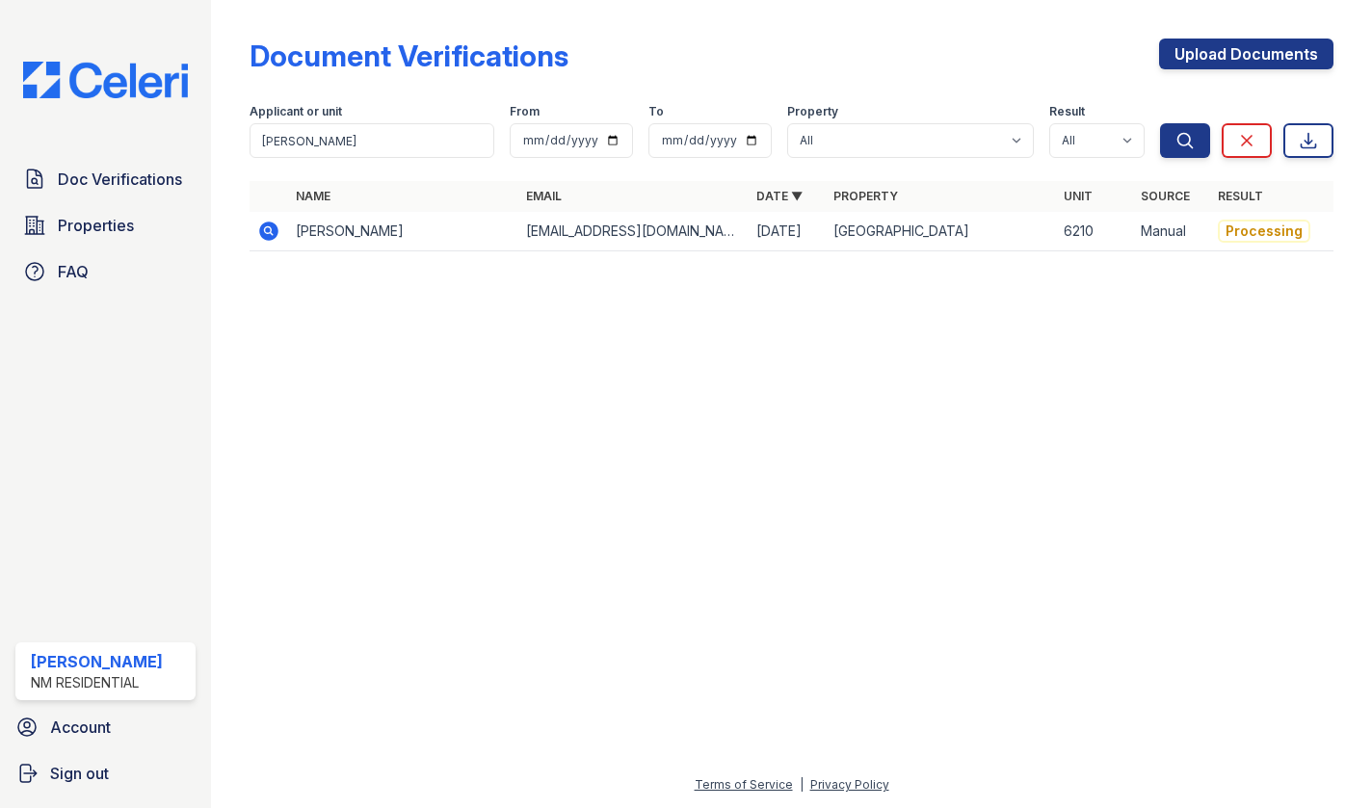
click at [270, 234] on icon at bounding box center [268, 231] width 19 height 19
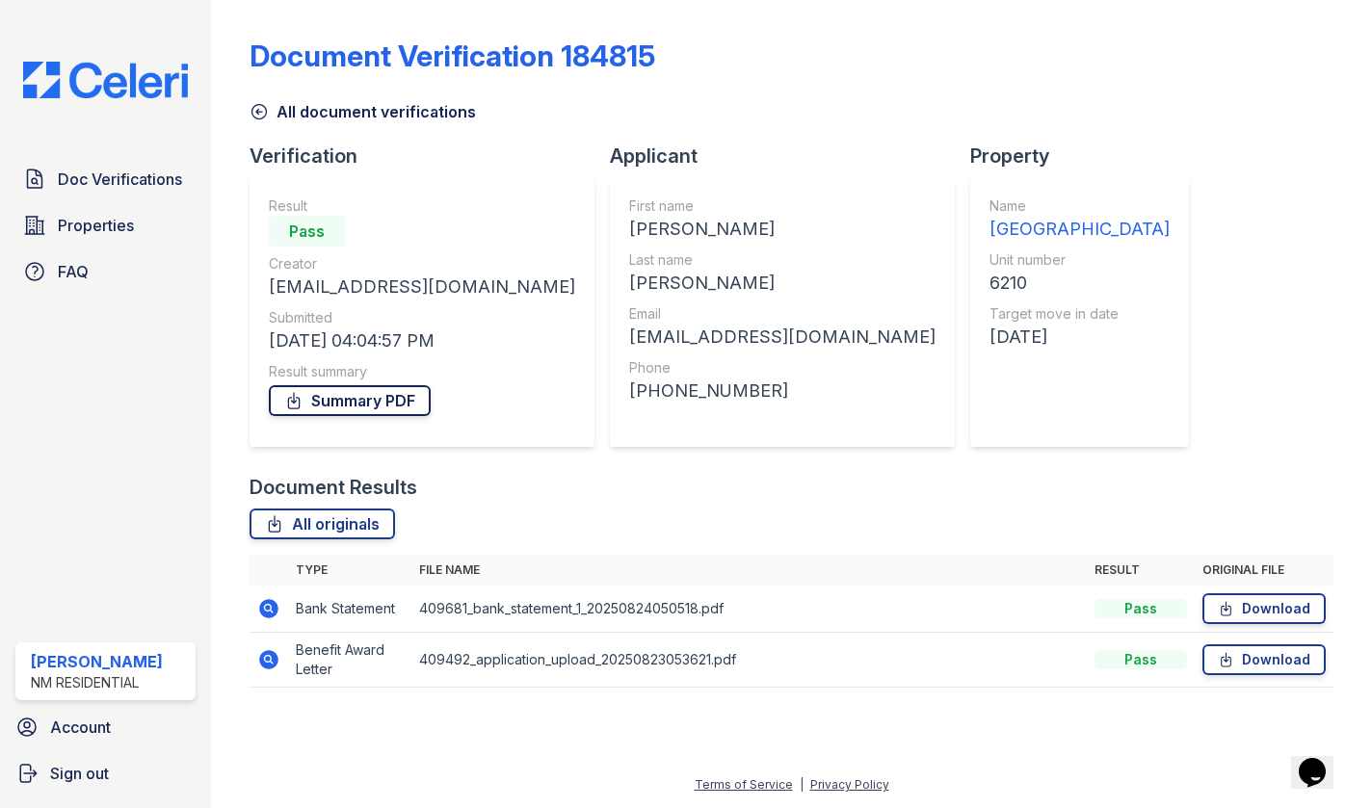
click at [394, 403] on link "Summary PDF" at bounding box center [350, 400] width 162 height 31
